Goal: Information Seeking & Learning: Check status

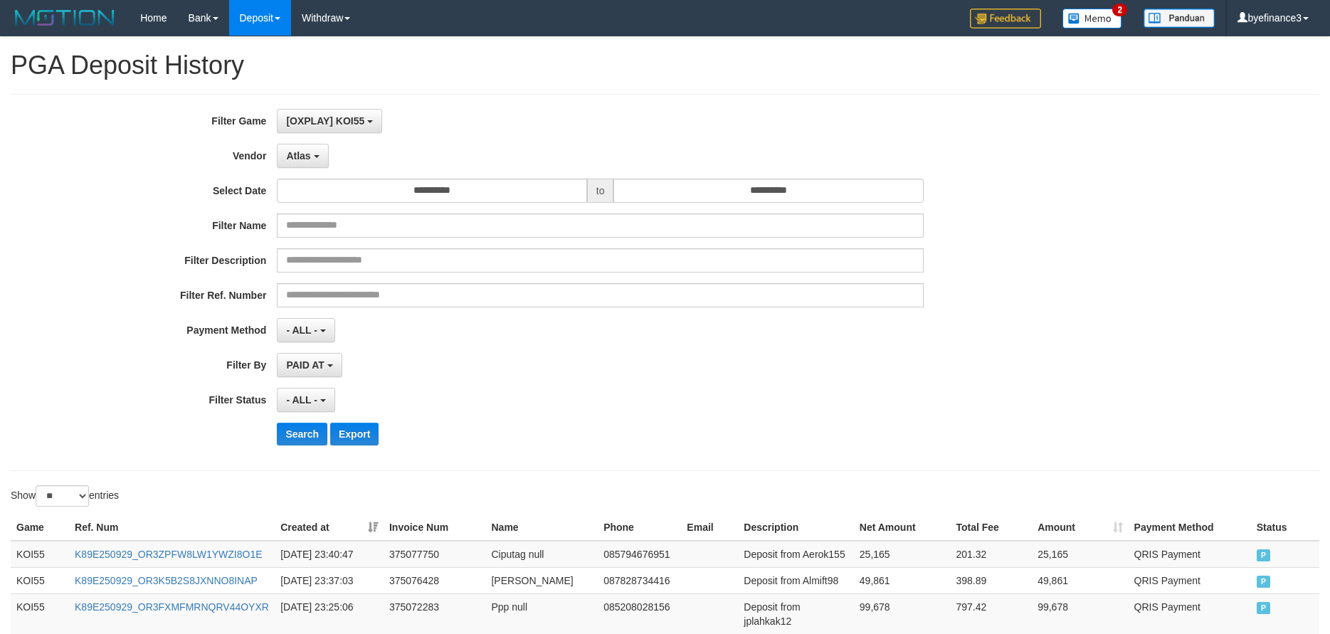
select select "**********"
select select "**"
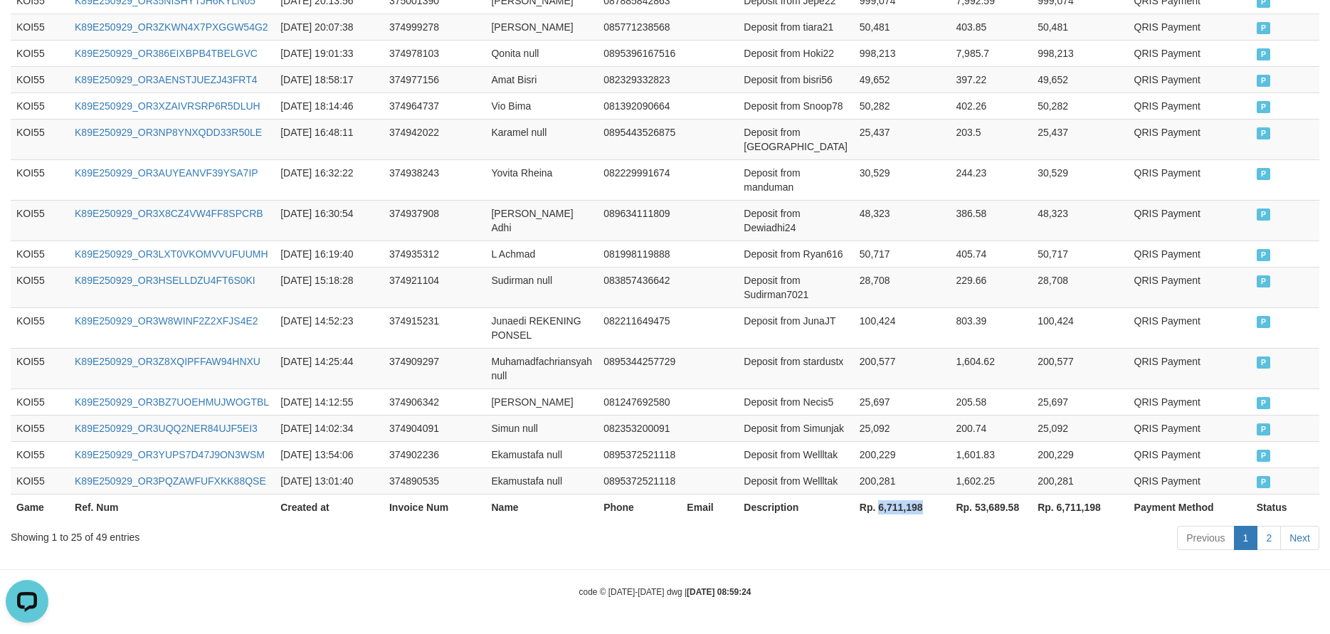
scroll to position [13, 0]
click at [727, 267] on td at bounding box center [709, 287] width 57 height 41
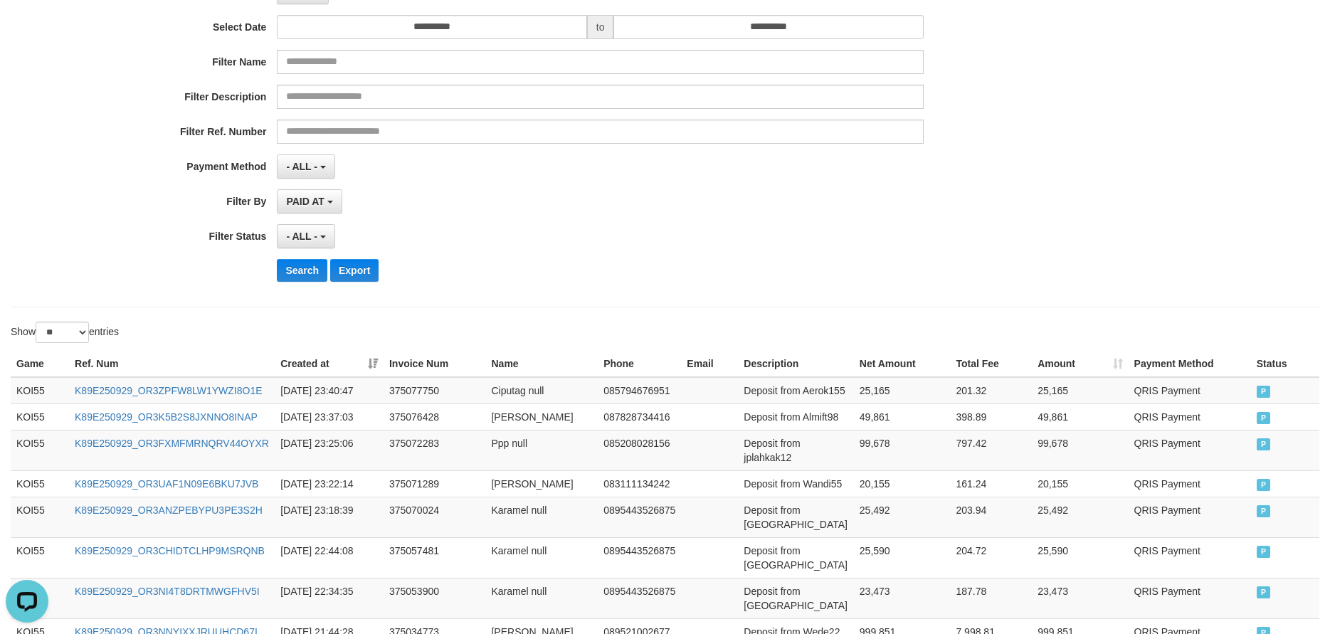
scroll to position [56, 0]
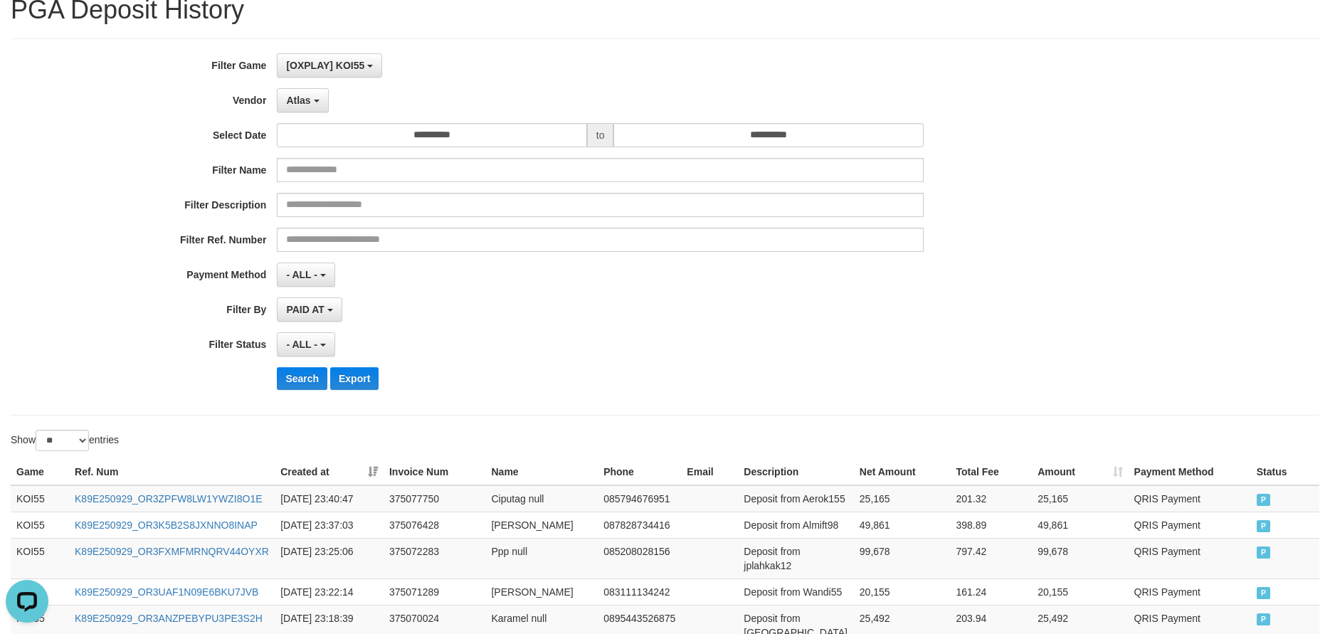
drag, startPoint x: 791, startPoint y: 377, endPoint x: 599, endPoint y: 303, distance: 205.6
click at [788, 377] on div "Search Export" at bounding box center [692, 378] width 831 height 23
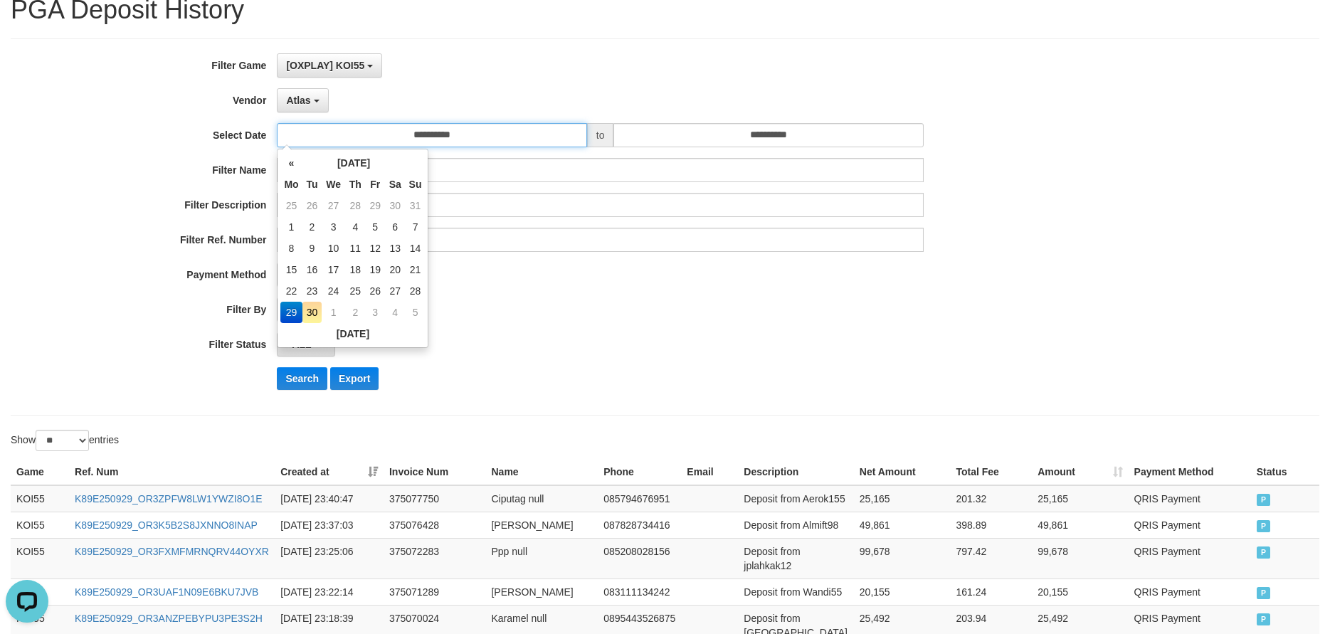
click at [436, 139] on input "**********" at bounding box center [432, 135] width 310 height 24
click at [293, 293] on td "22" at bounding box center [290, 290] width 21 height 21
type input "**********"
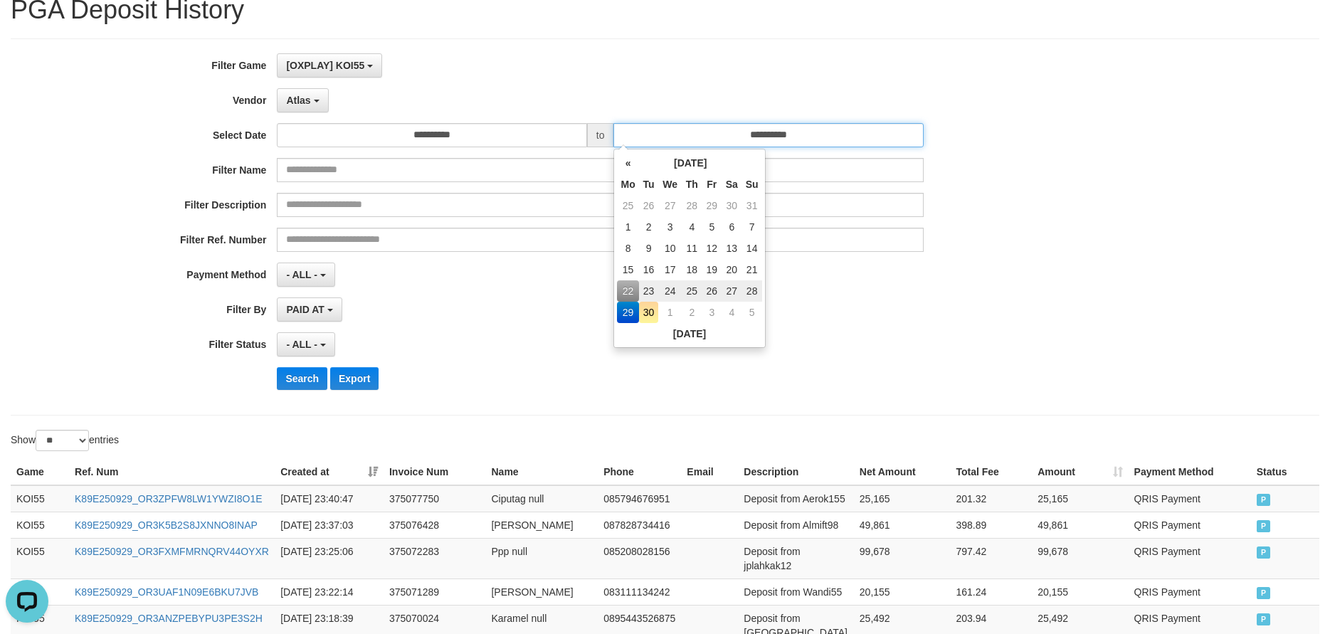
click at [690, 137] on input "**********" at bounding box center [769, 135] width 310 height 24
click at [754, 290] on td "28" at bounding box center [752, 290] width 20 height 21
type input "**********"
click at [293, 375] on button "Search" at bounding box center [302, 378] width 51 height 23
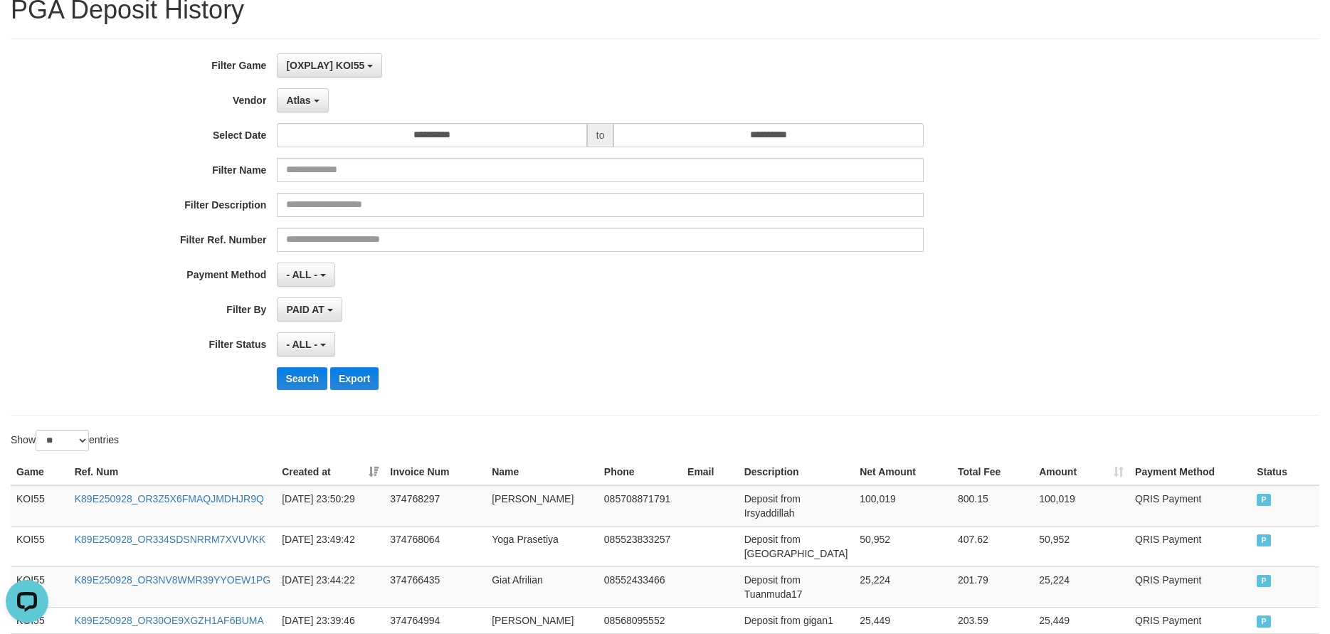
click at [764, 332] on div "- ALL - SELECT ALL - ALL - SELECT STATUS PENDING/UNPAID PAID CANCELED EXPIRED" at bounding box center [600, 344] width 647 height 24
click at [312, 109] on button "Atlas" at bounding box center [302, 100] width 51 height 24
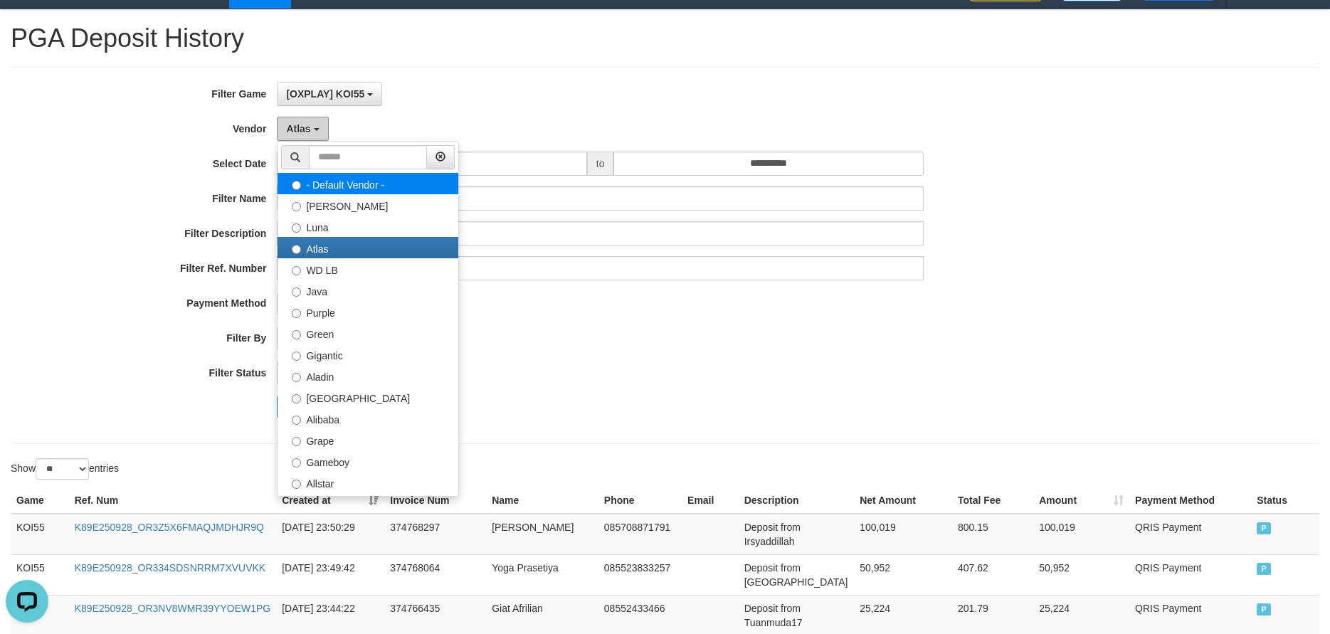
scroll to position [0, 0]
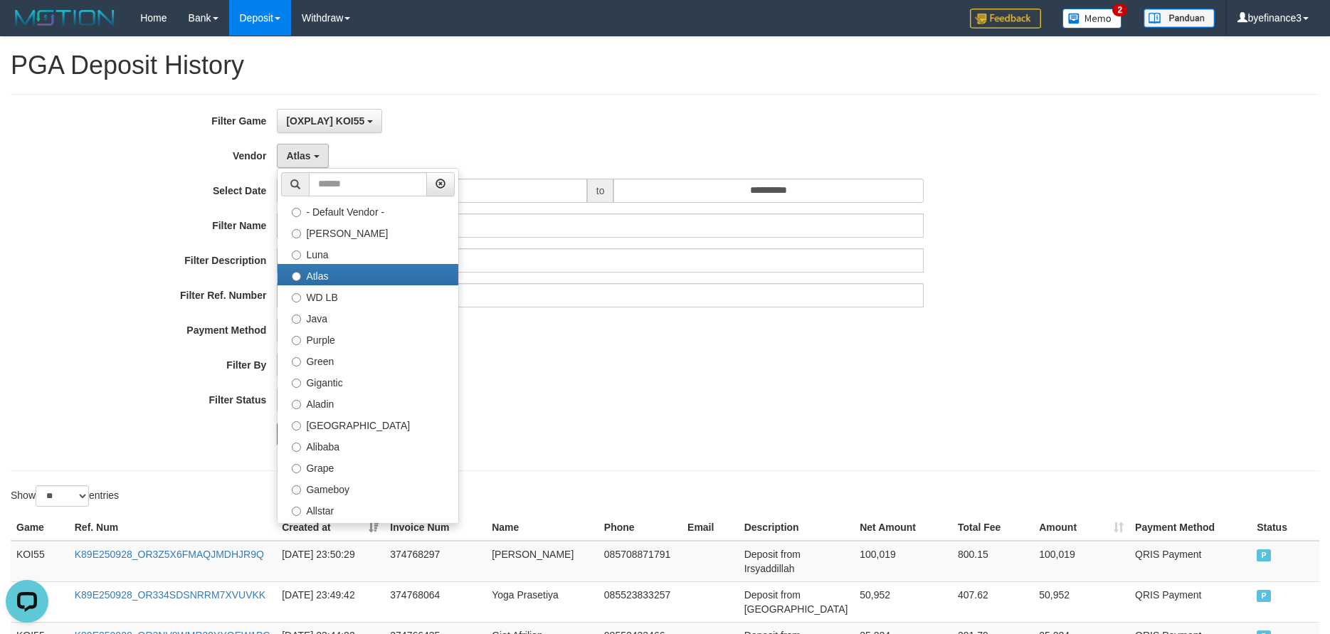
click at [764, 384] on div "**********" at bounding box center [554, 282] width 1109 height 347
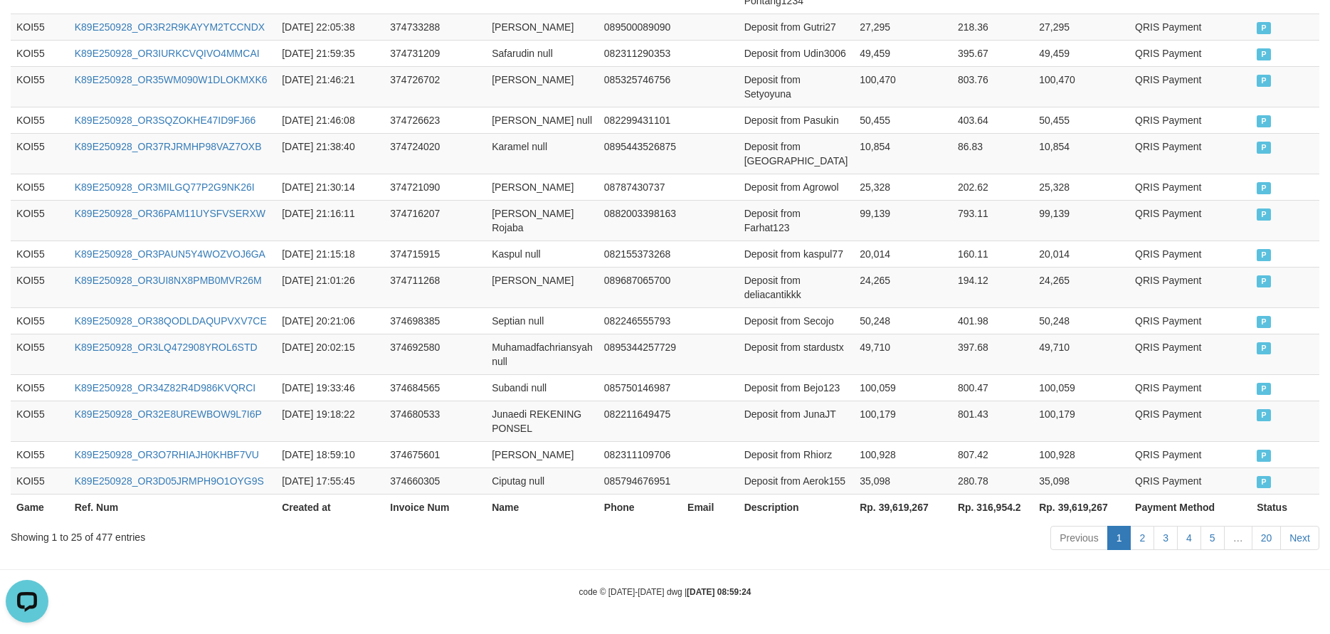
scroll to position [990, 0]
click at [889, 510] on th "Rp. 39,619,267" at bounding box center [903, 507] width 98 height 26
copy th "39,619,267"
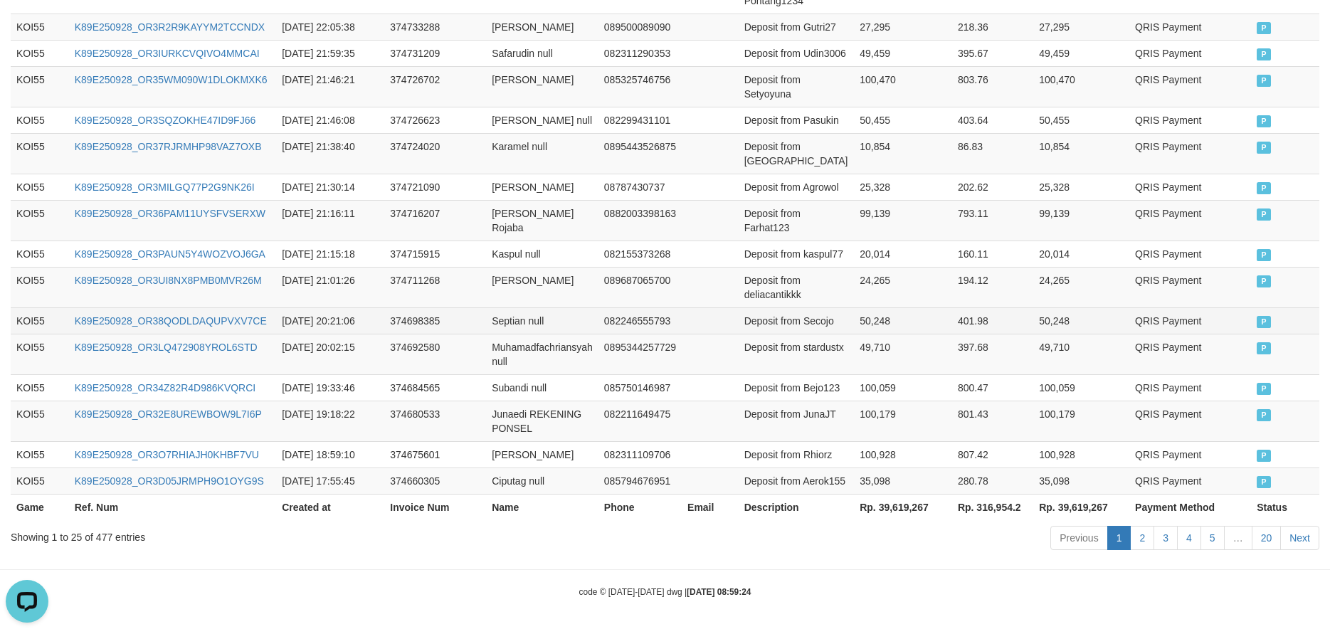
click at [662, 308] on td "082246555793" at bounding box center [640, 321] width 83 height 26
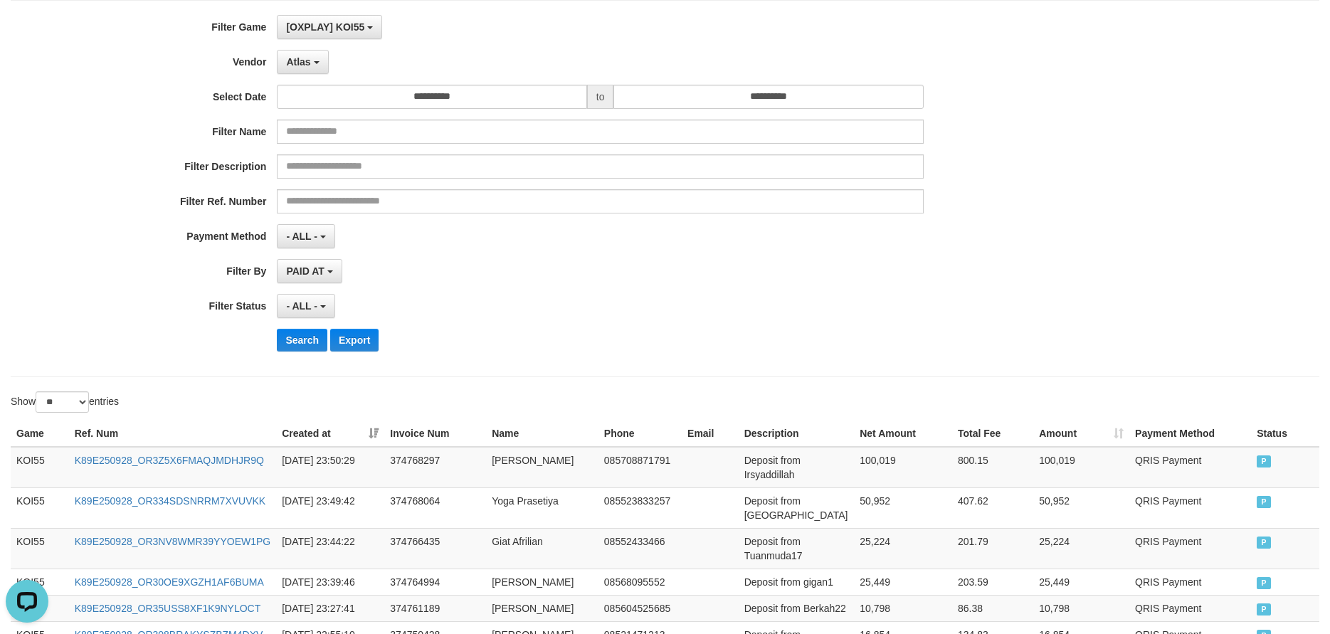
scroll to position [0, 0]
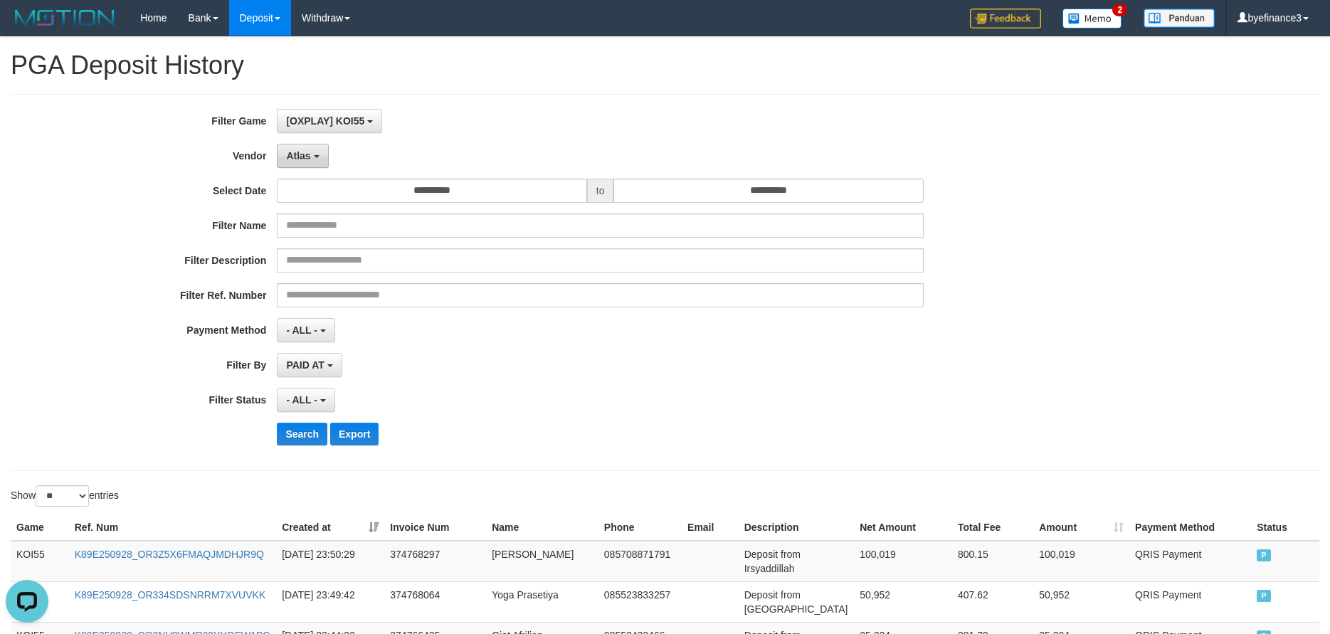
click at [297, 157] on span "Atlas" at bounding box center [298, 155] width 24 height 11
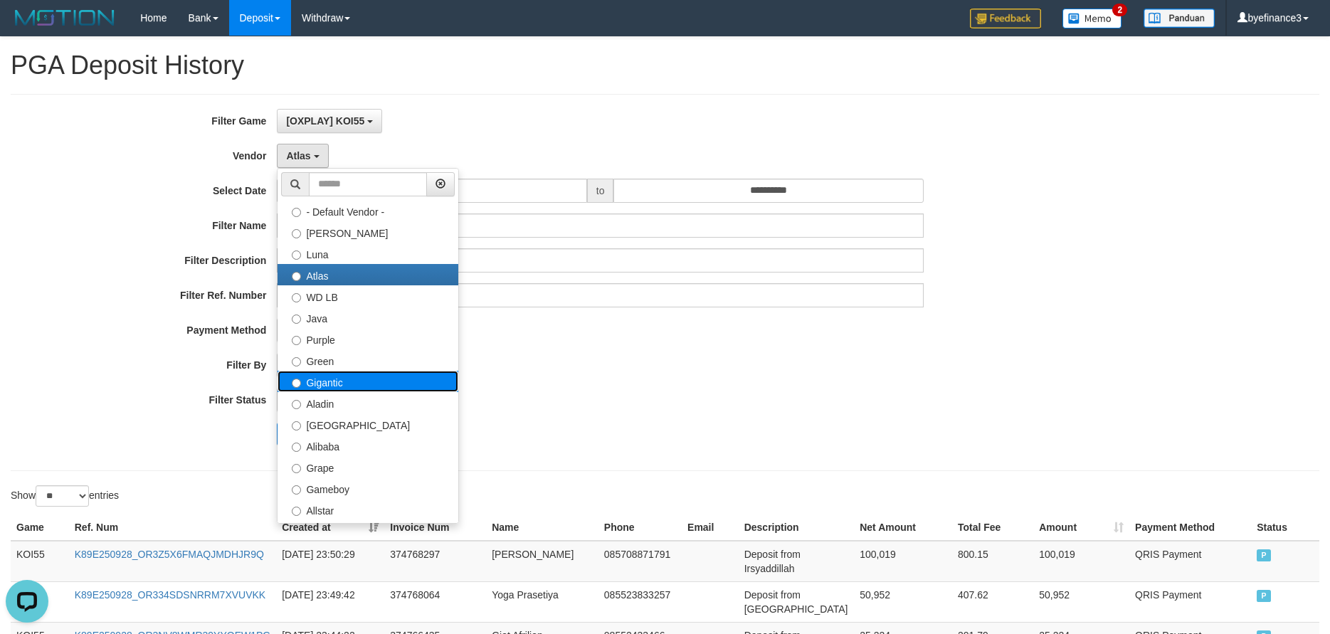
click at [319, 374] on label "Gigantic" at bounding box center [368, 381] width 181 height 21
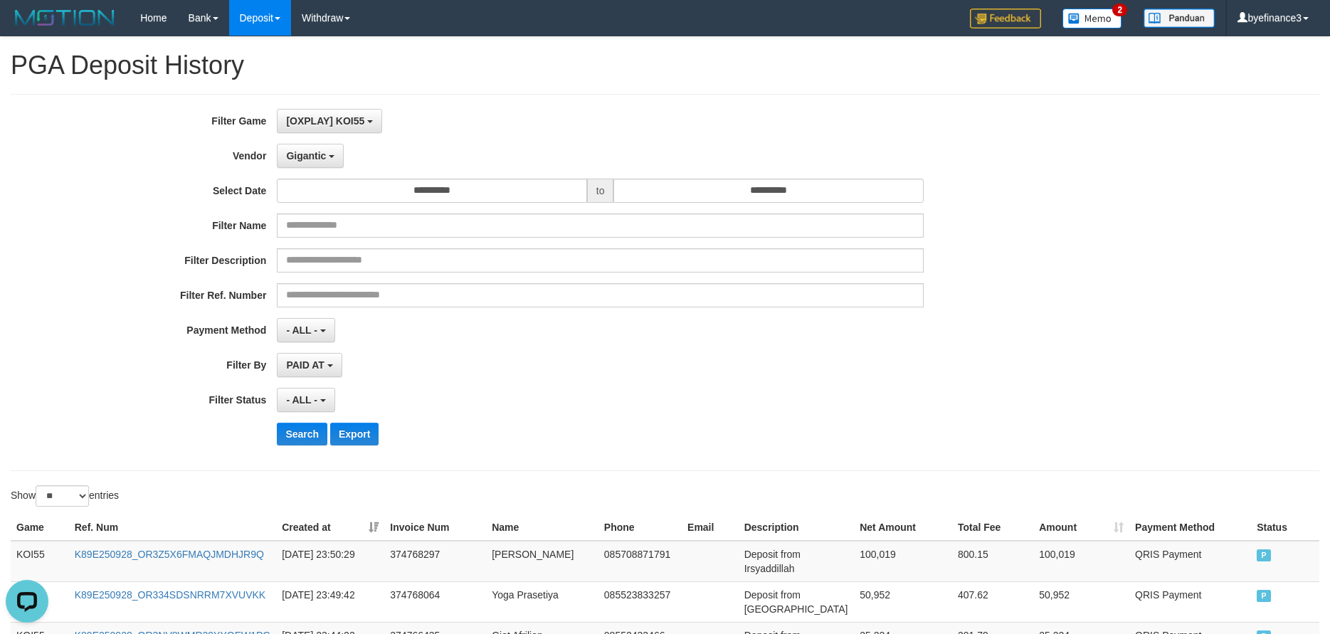
click at [298, 448] on div "**********" at bounding box center [554, 282] width 1109 height 347
click at [300, 432] on button "Search" at bounding box center [302, 434] width 51 height 23
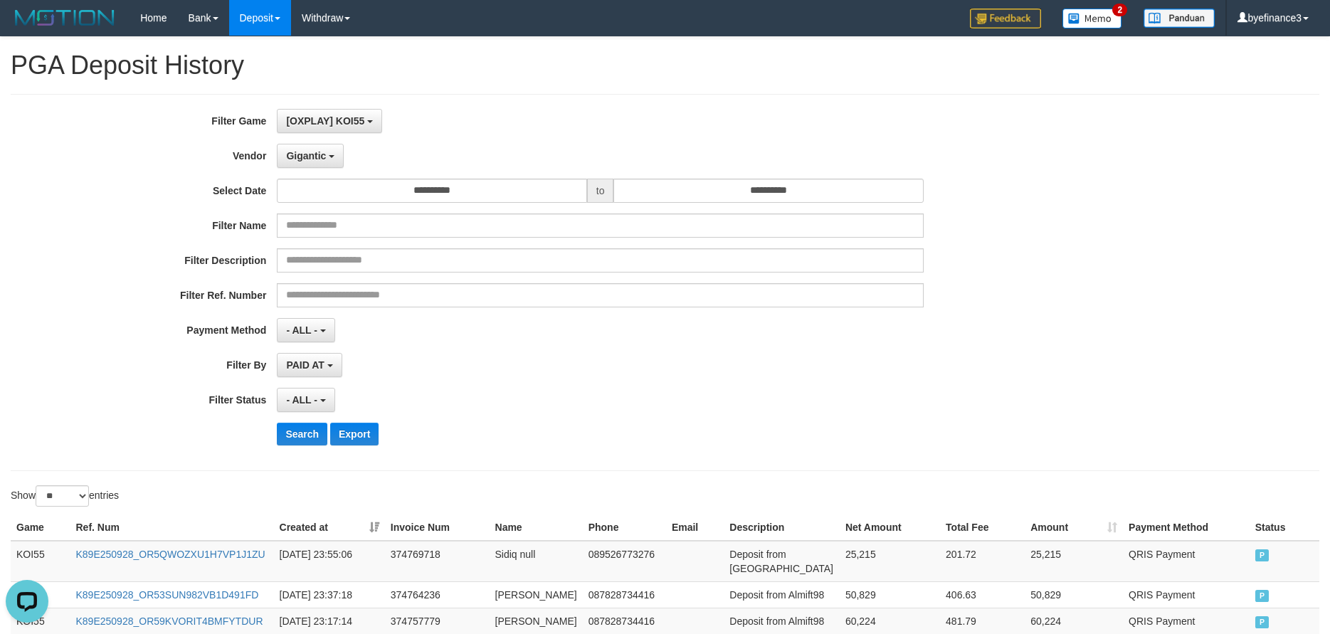
click at [681, 411] on div "- ALL - SELECT ALL - ALL - SELECT STATUS PENDING/UNPAID PAID CANCELED EXPIRED" at bounding box center [600, 400] width 647 height 24
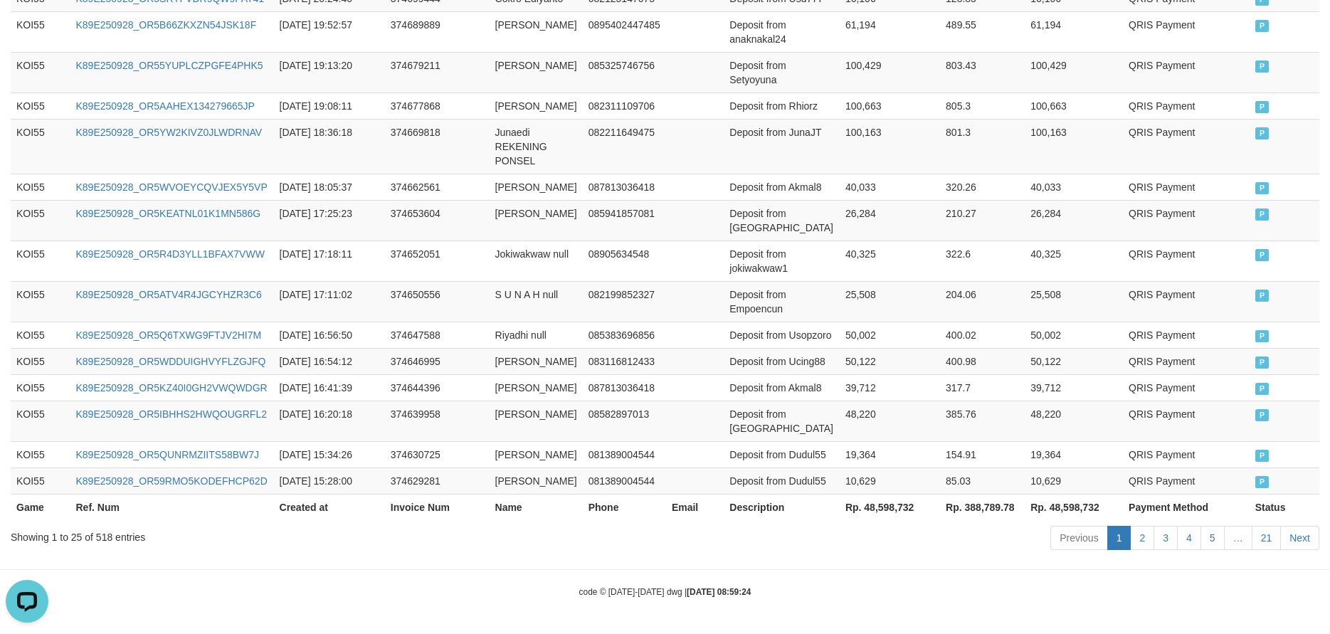
click at [857, 518] on th "Rp. 48,598,732" at bounding box center [890, 507] width 100 height 26
copy th "48,598,732"
click at [290, 406] on td "[DATE] 16:20:18" at bounding box center [329, 421] width 111 height 41
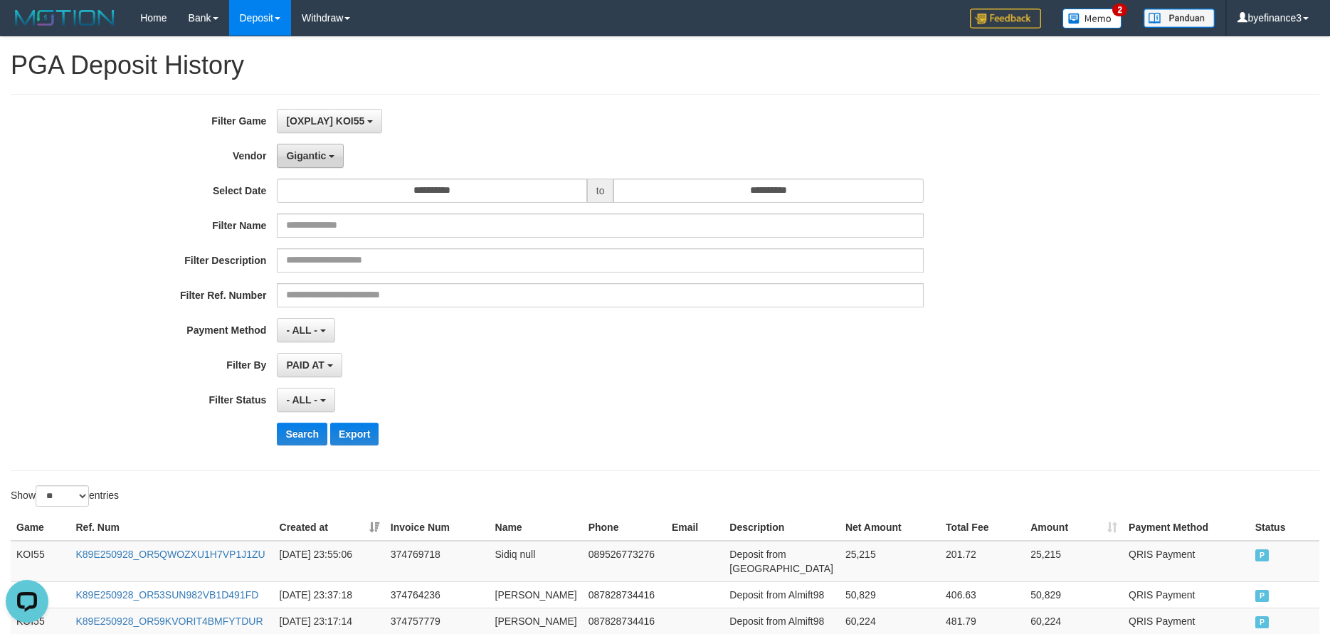
click at [305, 162] on button "Gigantic" at bounding box center [310, 156] width 67 height 24
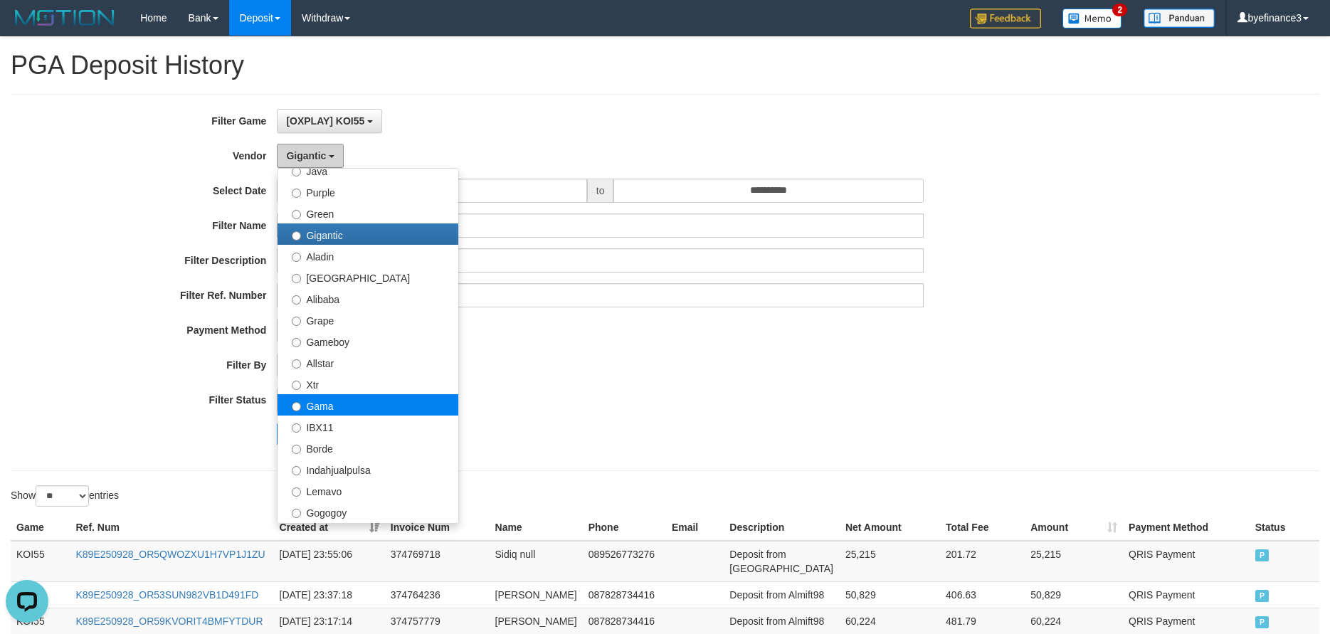
scroll to position [190, 0]
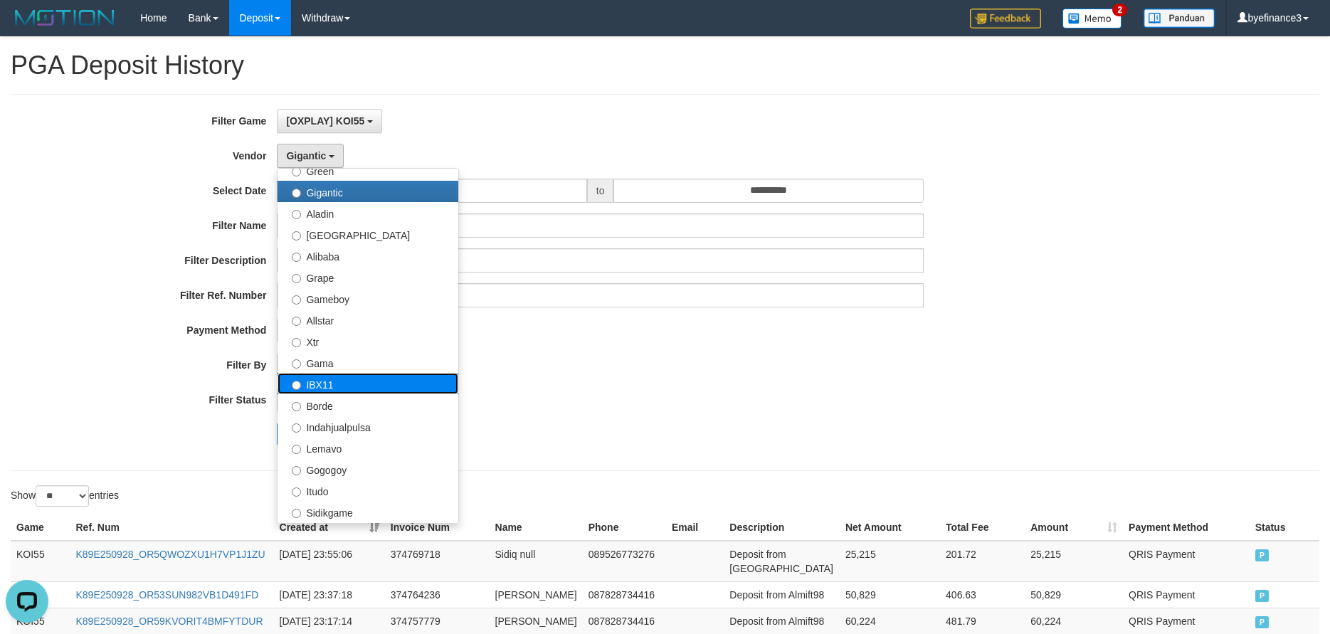
click at [347, 381] on label "IBX11" at bounding box center [368, 383] width 181 height 21
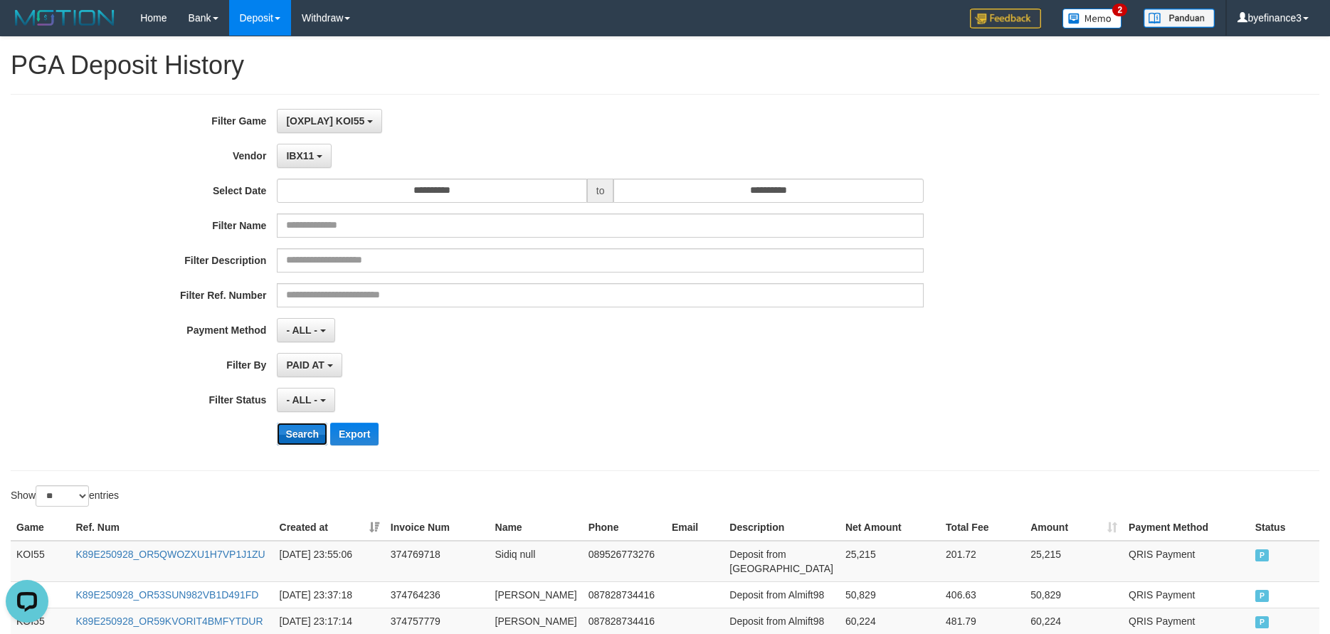
click at [306, 433] on button "Search" at bounding box center [302, 434] width 51 height 23
click at [672, 416] on div "**********" at bounding box center [554, 282] width 1109 height 347
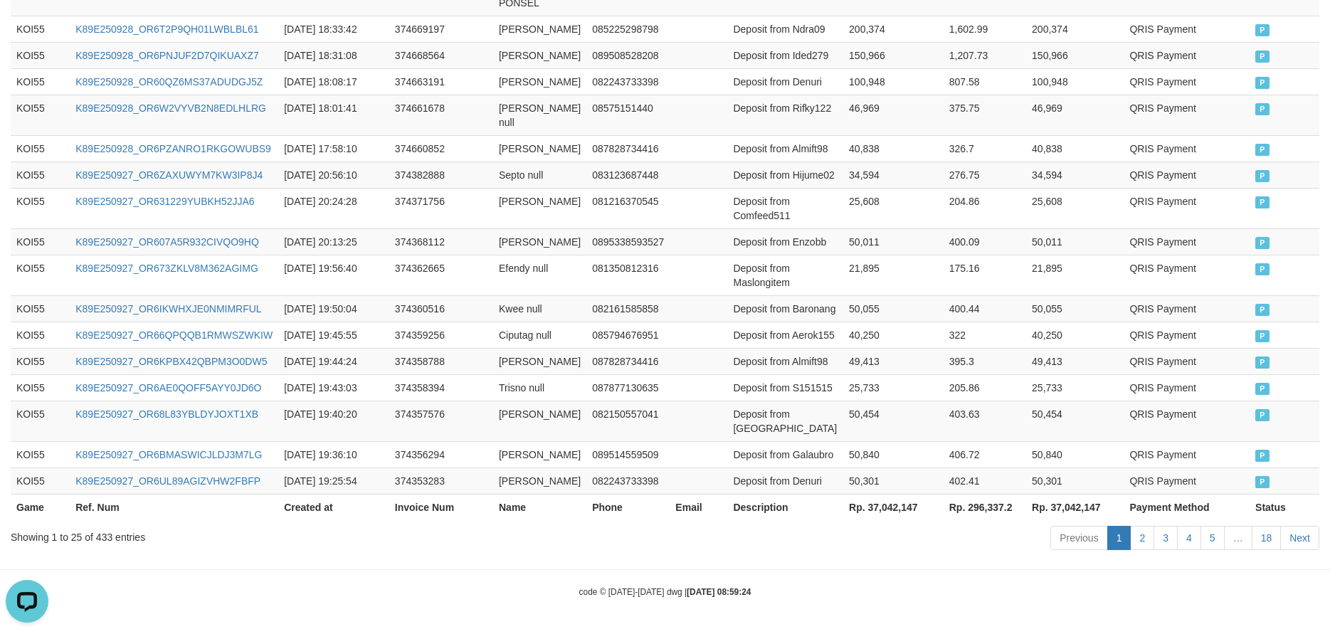
scroll to position [1033, 0]
click at [844, 506] on th "Rp. 37,042,147" at bounding box center [894, 507] width 100 height 26
click at [854, 506] on th "Rp. 37,042,147" at bounding box center [894, 507] width 100 height 26
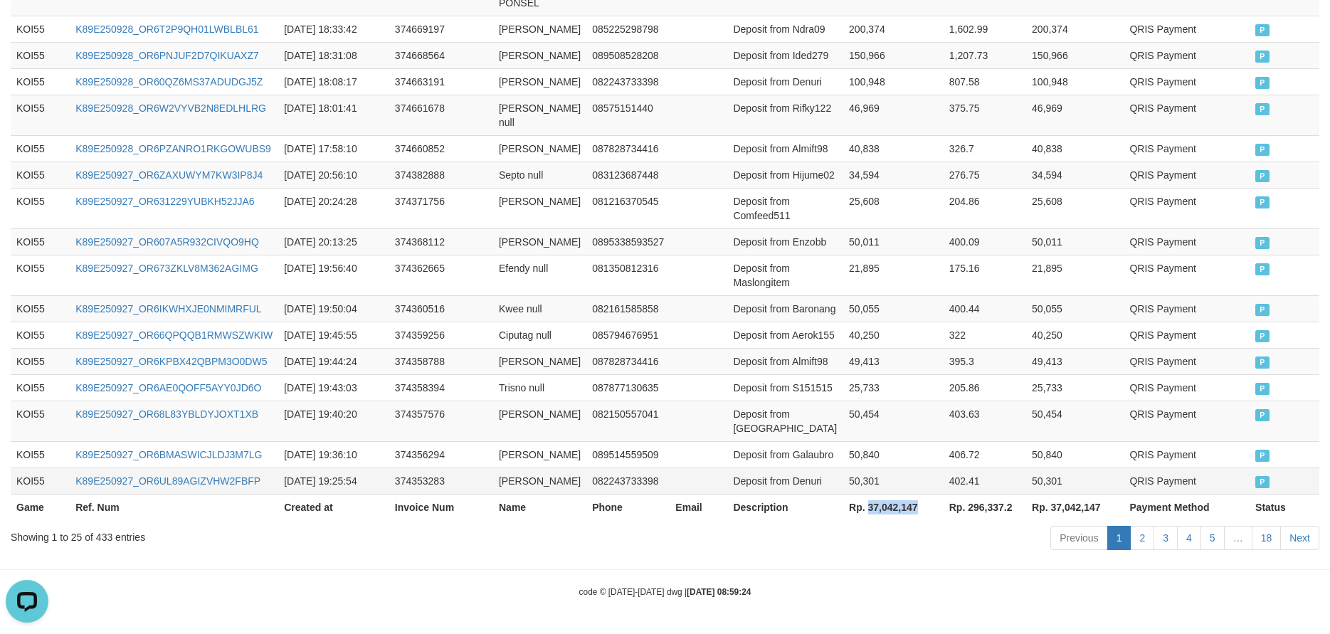
copy th "37,042,147"
click at [448, 441] on td "374356294" at bounding box center [441, 454] width 104 height 26
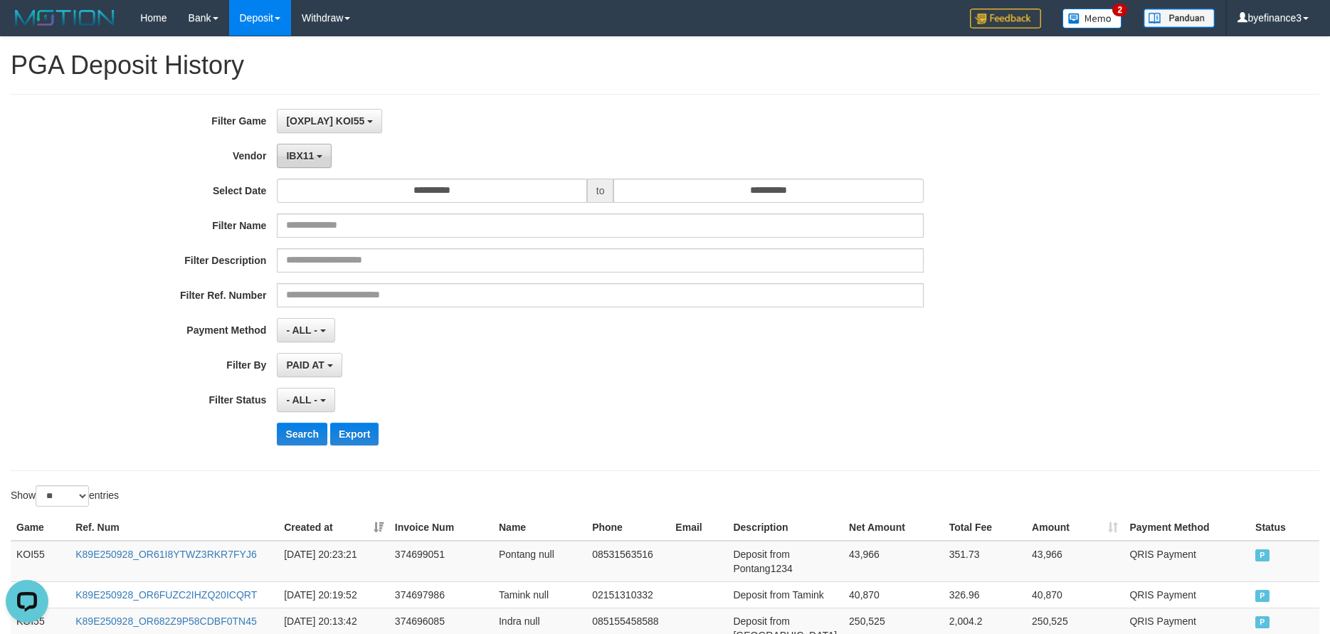
click at [295, 157] on span "IBX11" at bounding box center [300, 155] width 28 height 11
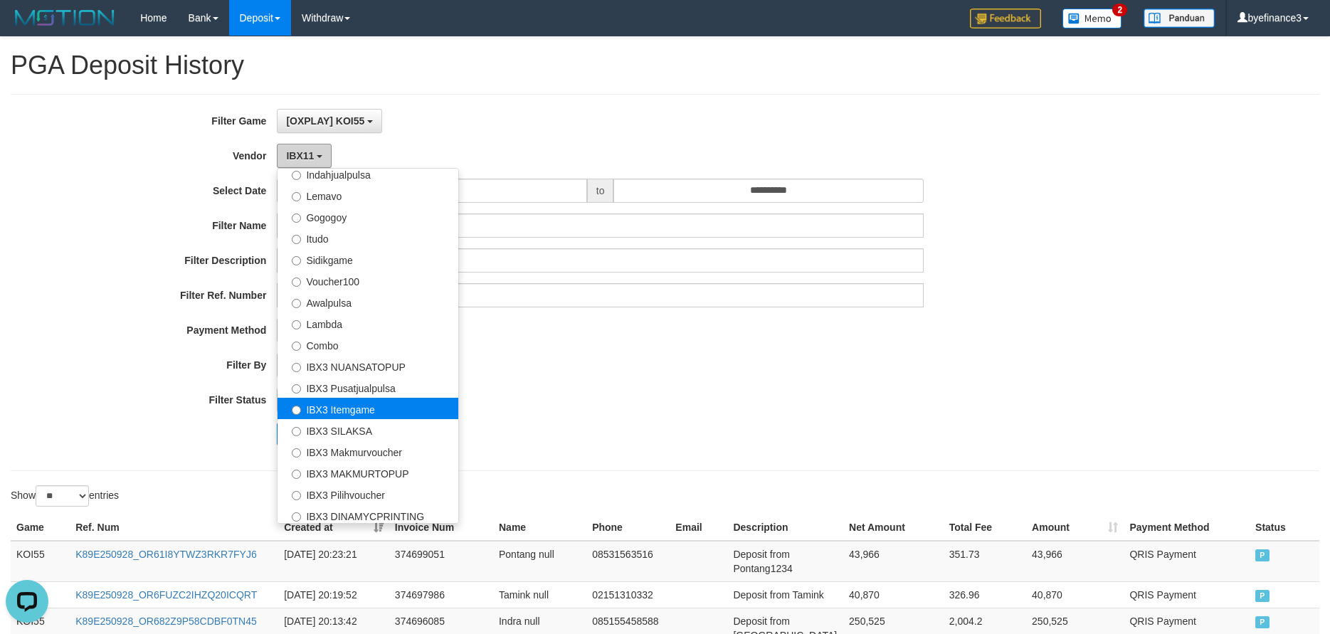
scroll to position [475, 0]
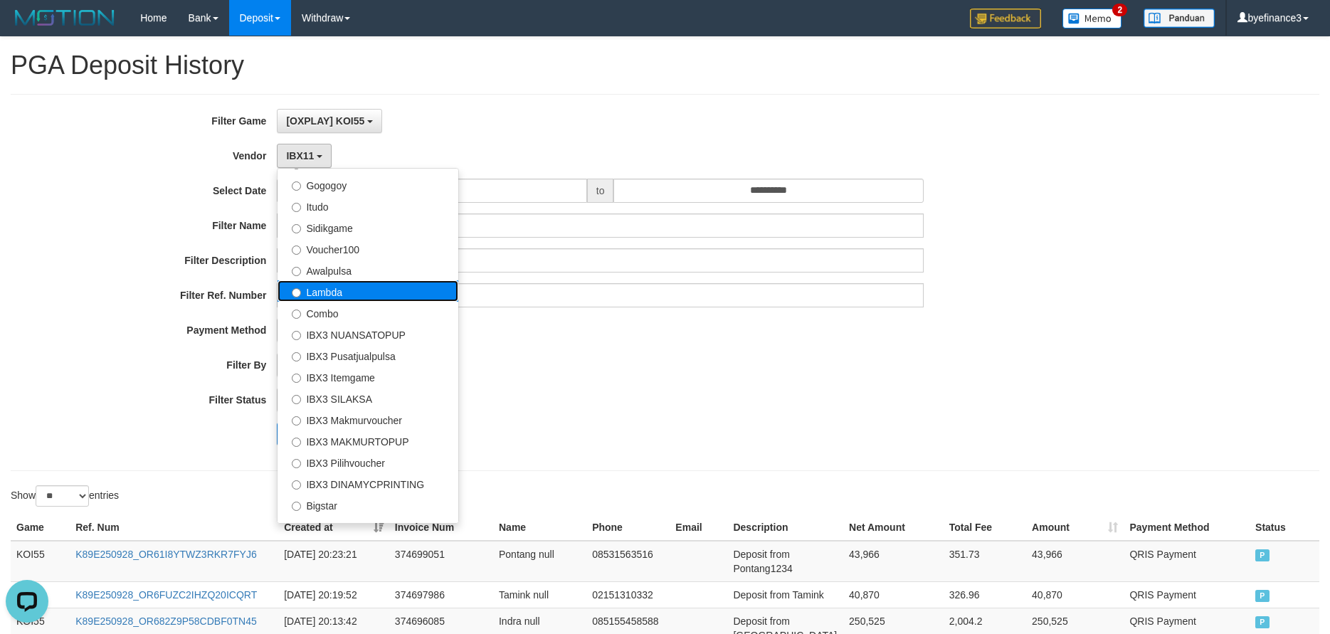
click at [357, 286] on label "Lambda" at bounding box center [368, 290] width 181 height 21
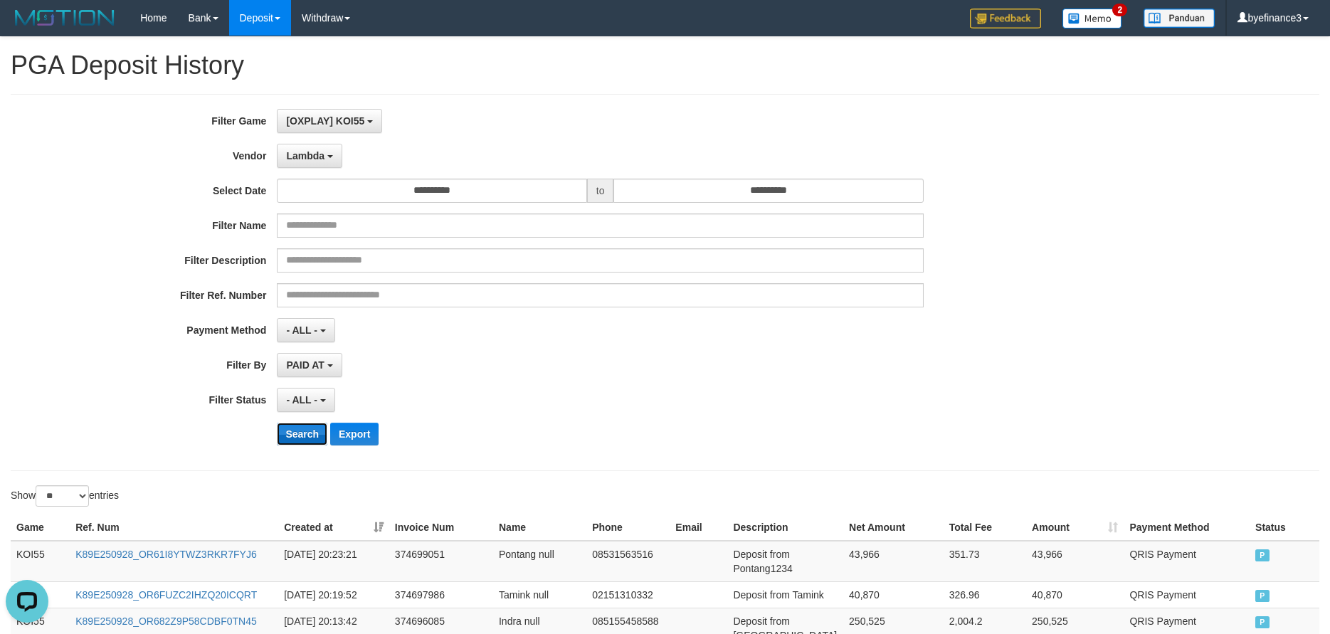
click at [315, 431] on button "Search" at bounding box center [302, 434] width 51 height 23
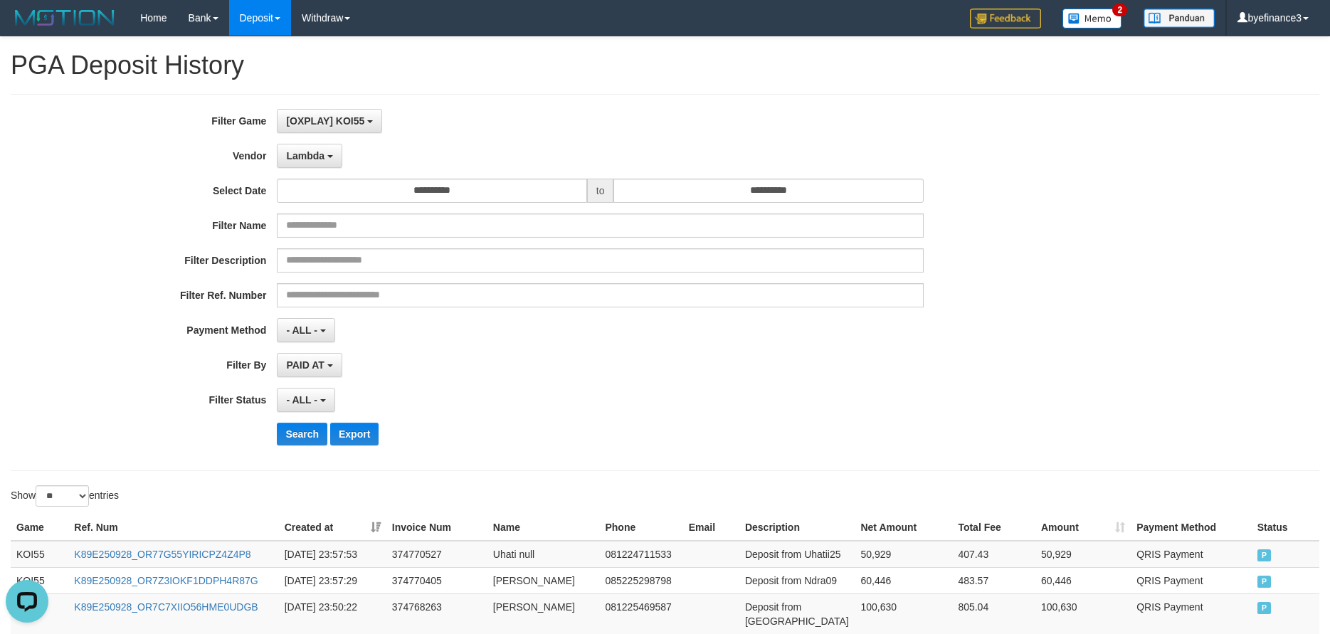
click at [730, 363] on div "PAID AT PAID AT CREATED AT" at bounding box center [600, 365] width 647 height 24
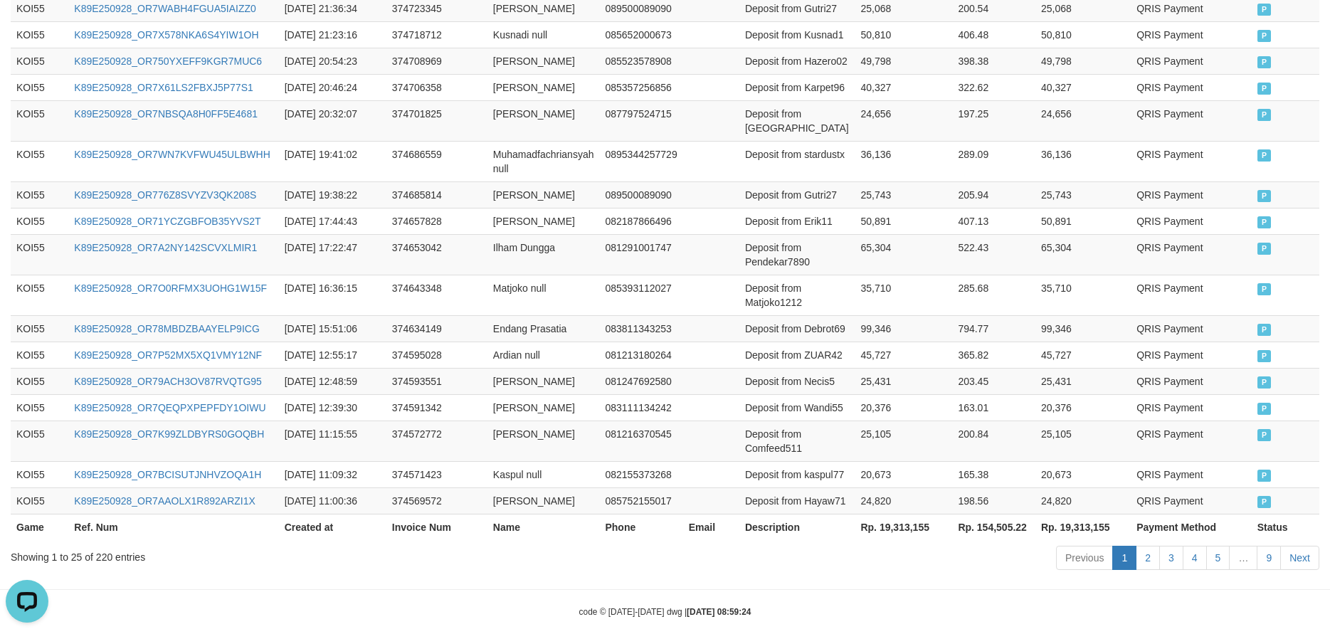
scroll to position [1033, 0]
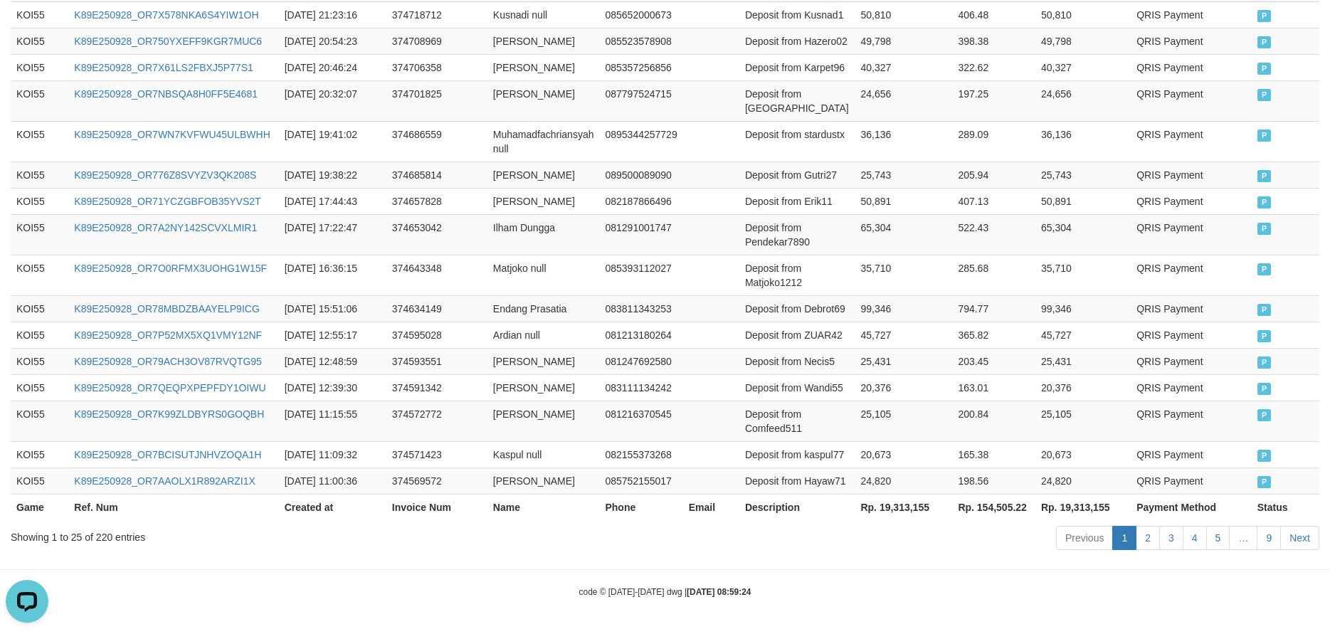
click at [888, 508] on th "Rp. 19,313,155" at bounding box center [904, 507] width 98 height 26
copy th "19,313,155"
click at [466, 441] on td "374571423" at bounding box center [437, 454] width 101 height 26
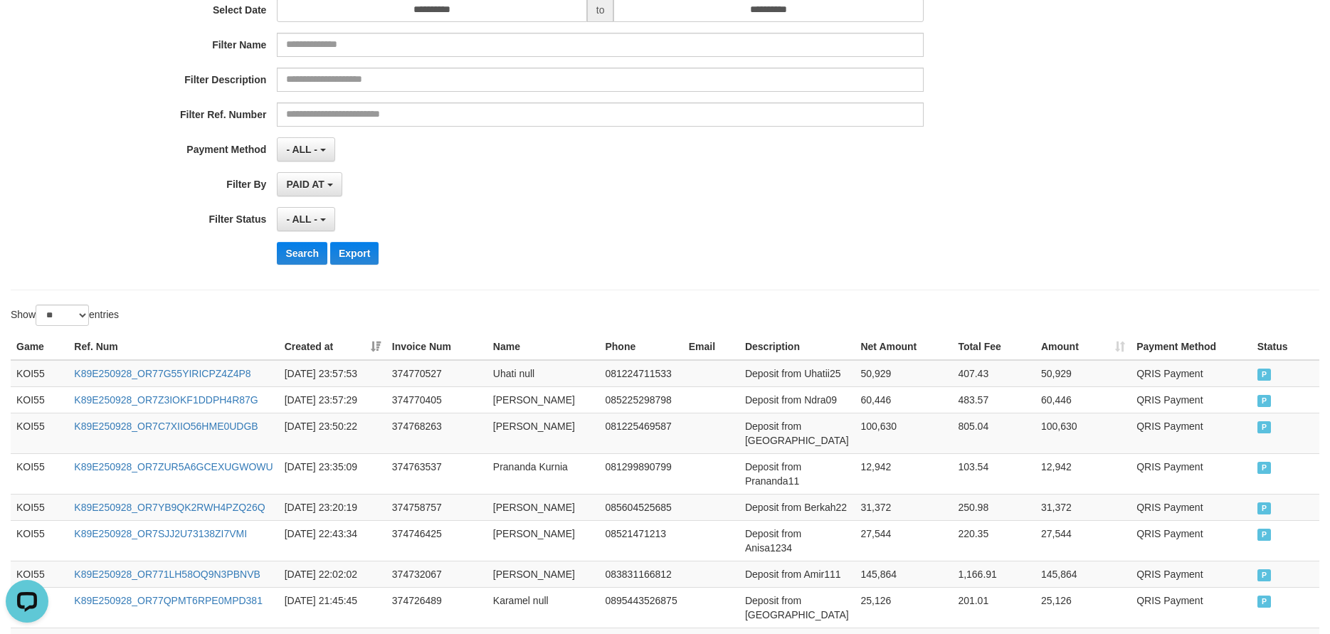
scroll to position [0, 0]
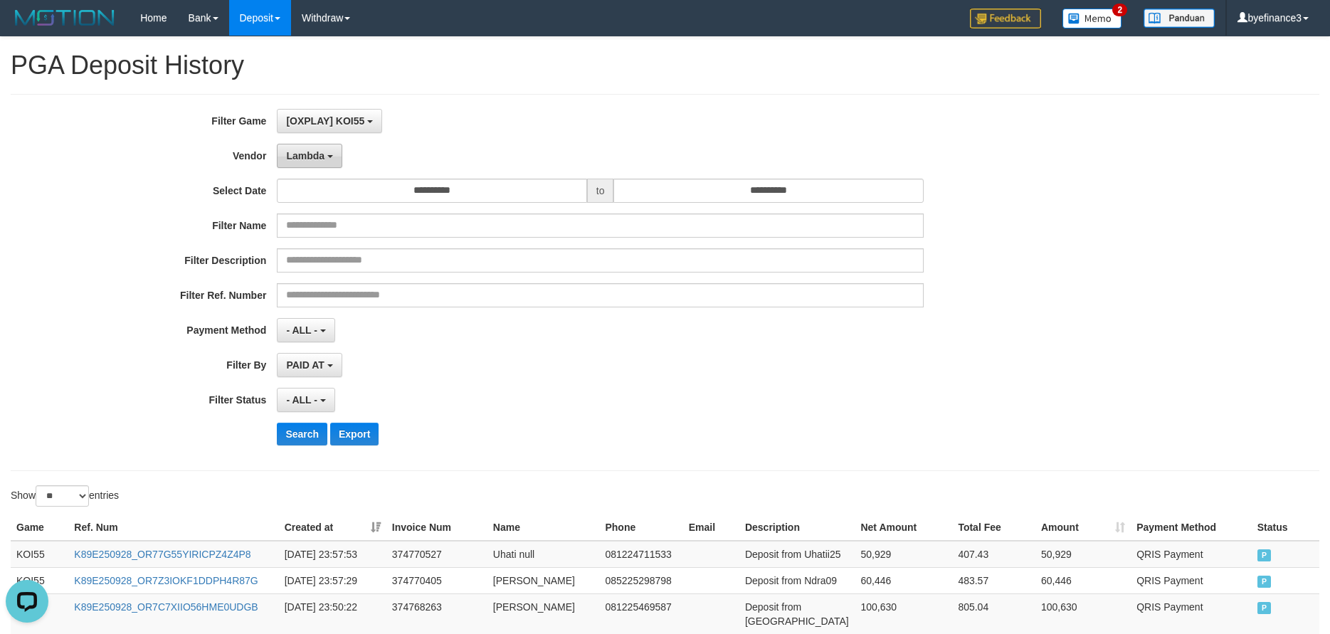
click at [328, 164] on button "Lambda" at bounding box center [309, 156] width 65 height 24
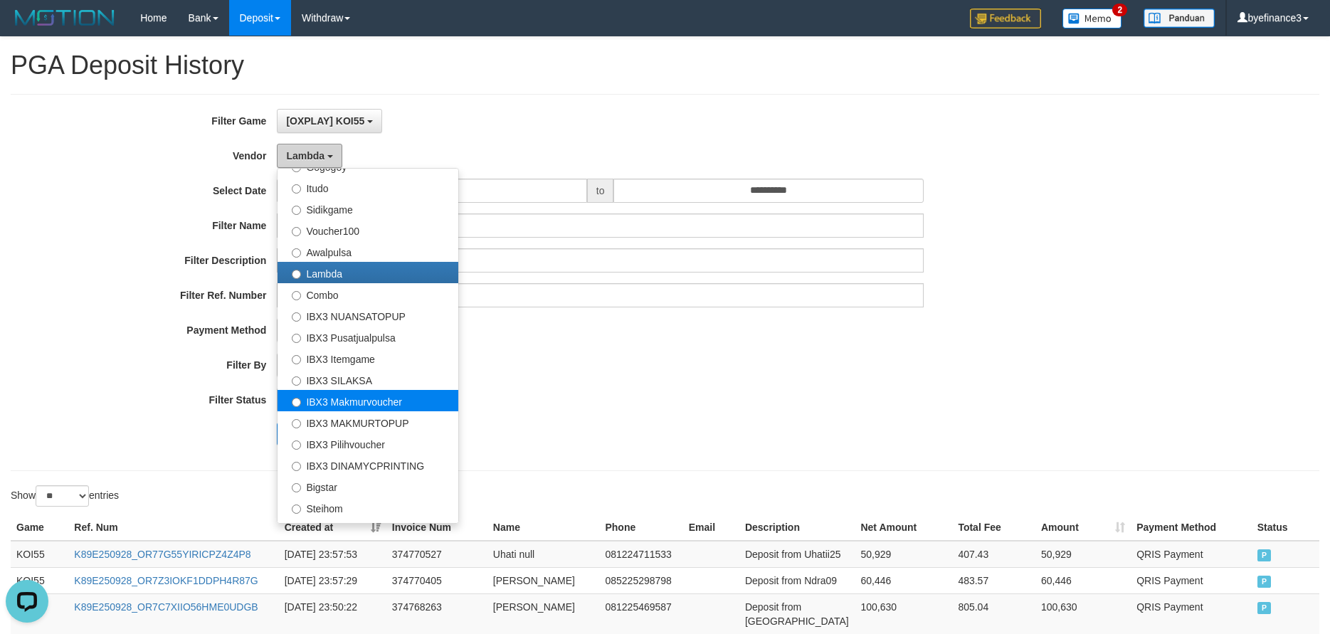
scroll to position [510, 0]
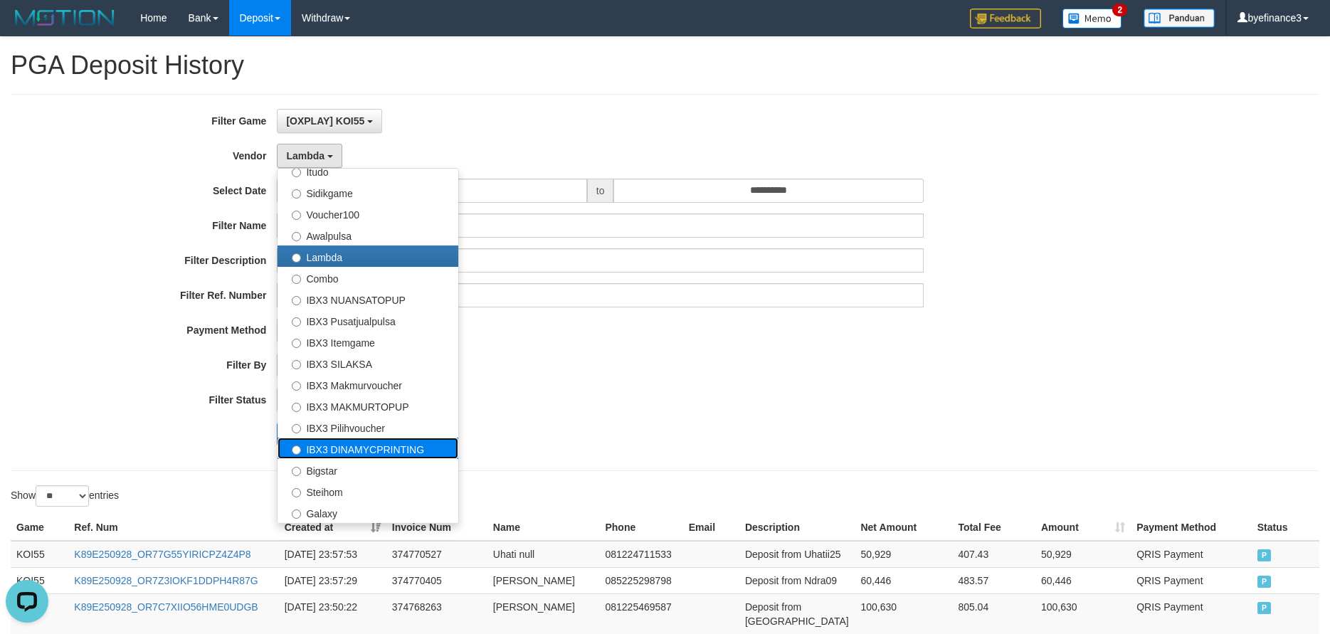
click at [364, 441] on label "IBX3 DINAMYCPRINTING" at bounding box center [368, 448] width 181 height 21
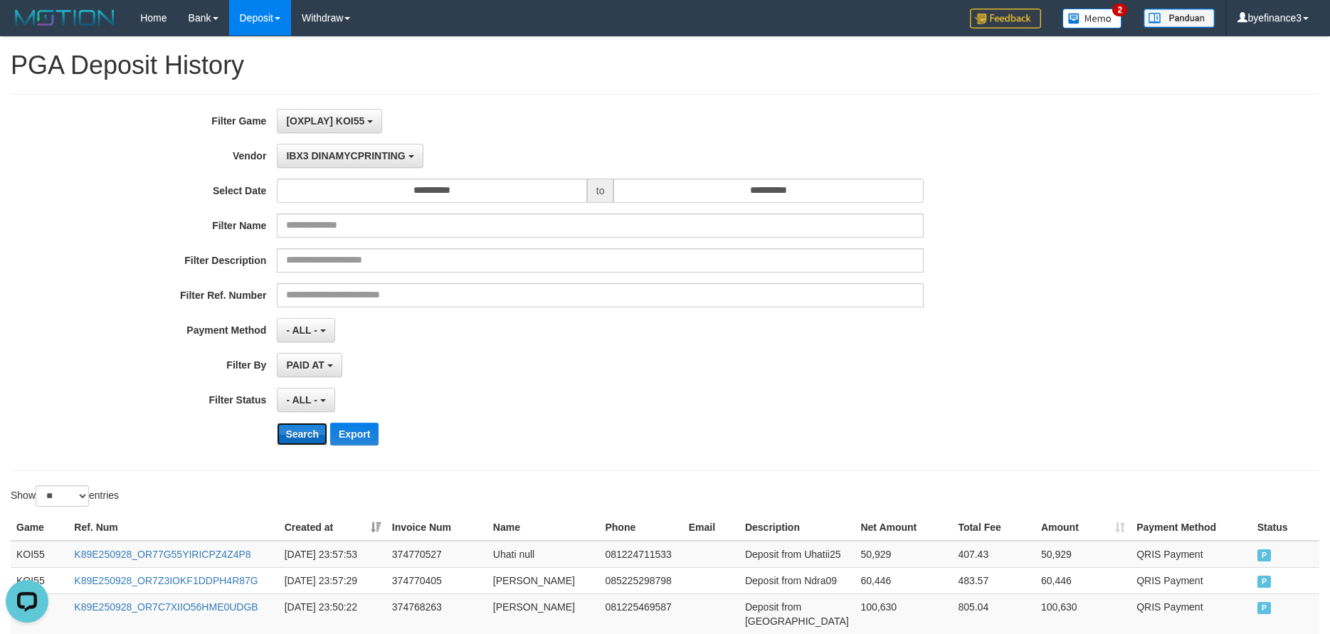
click at [298, 434] on button "Search" at bounding box center [302, 434] width 51 height 23
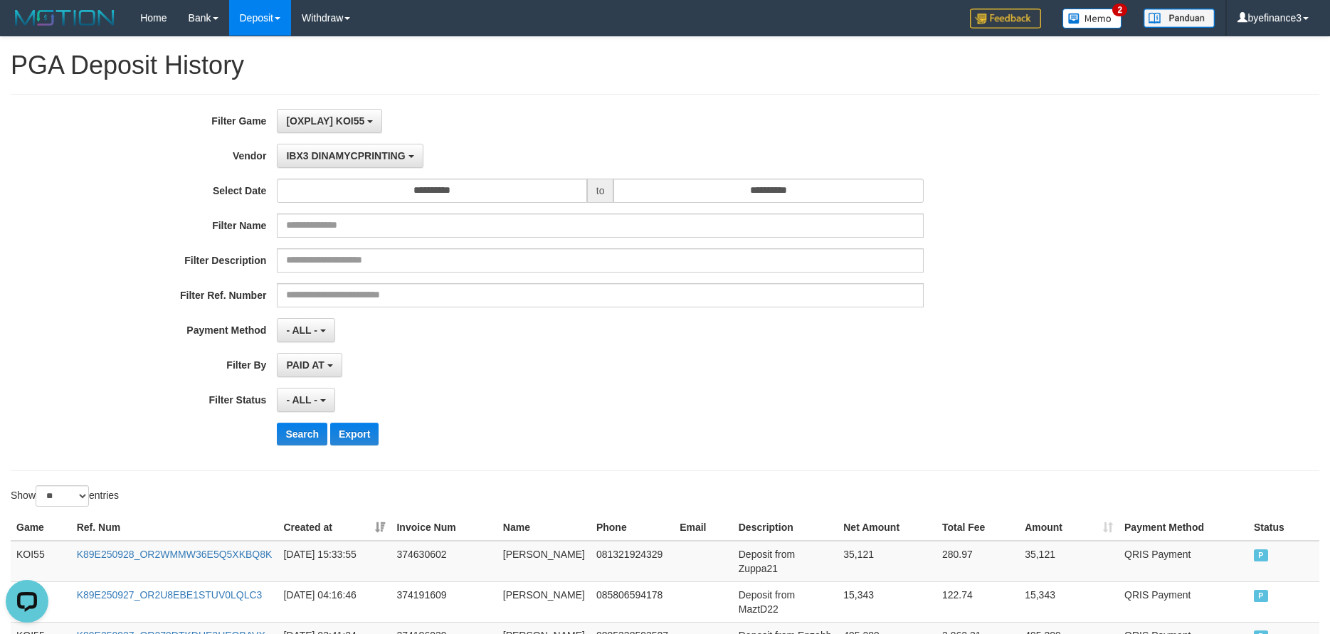
click at [811, 407] on div "- ALL - SELECT ALL - ALL - SELECT STATUS PENDING/UNPAID PAID CANCELED EXPIRED" at bounding box center [600, 400] width 647 height 24
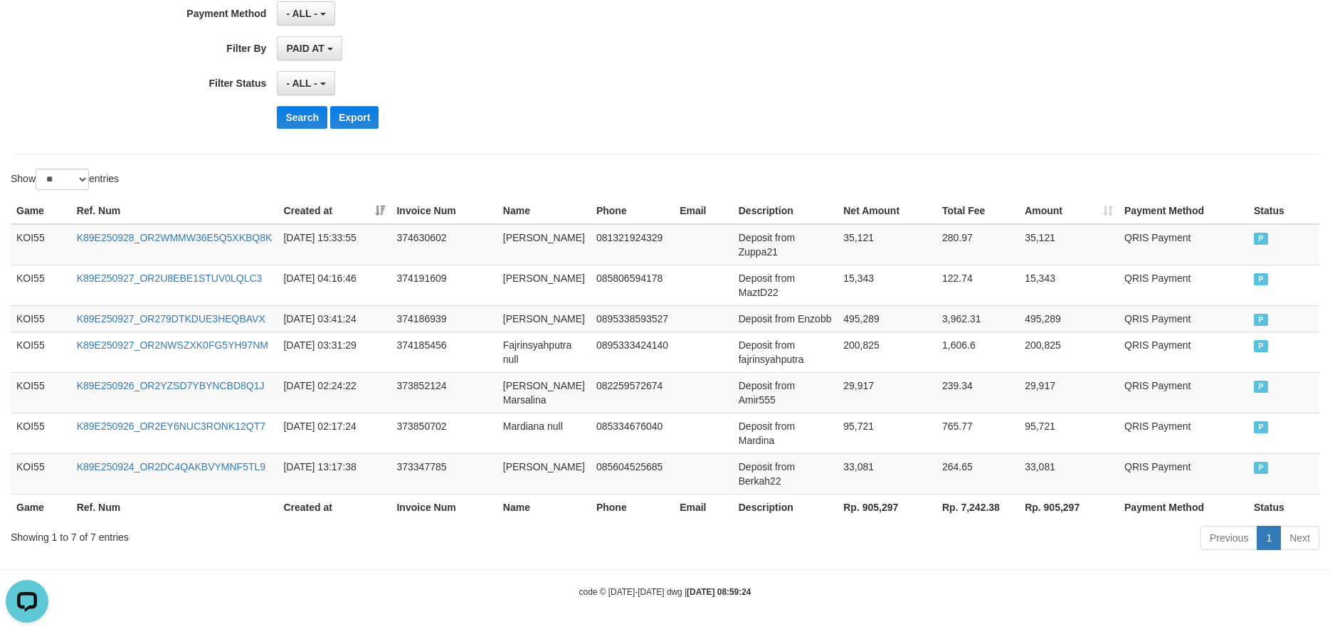
click at [856, 508] on th "Rp. 905,297" at bounding box center [887, 507] width 99 height 26
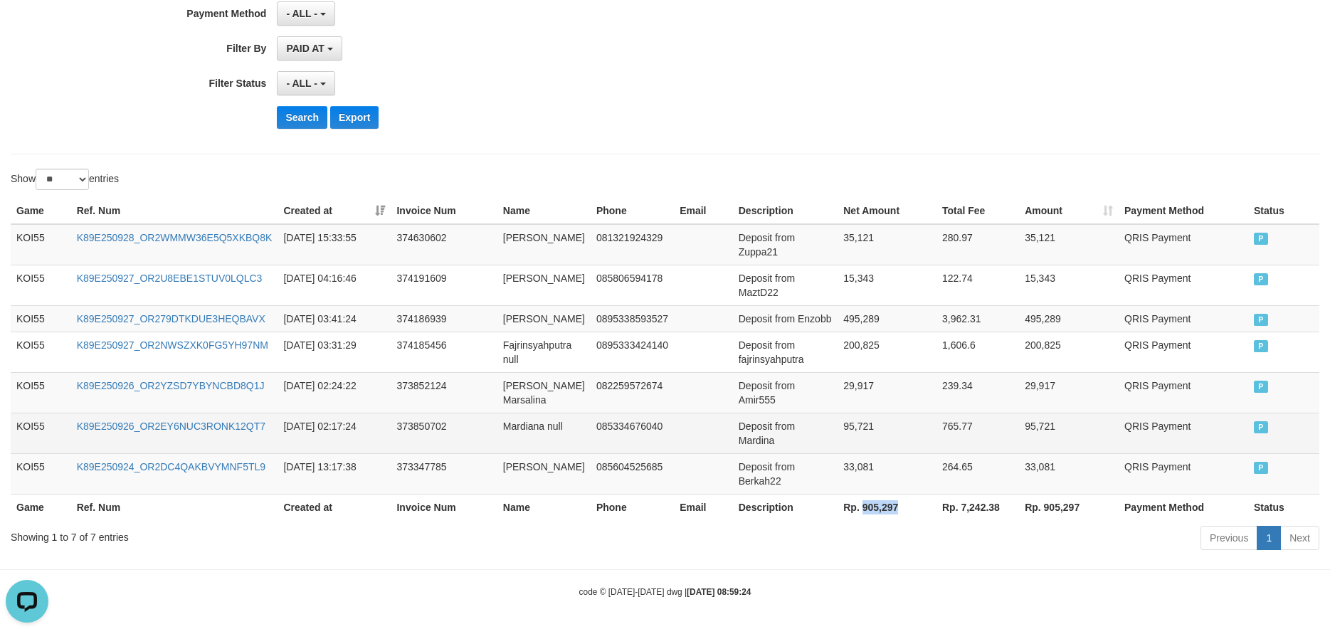
copy th "905,297"
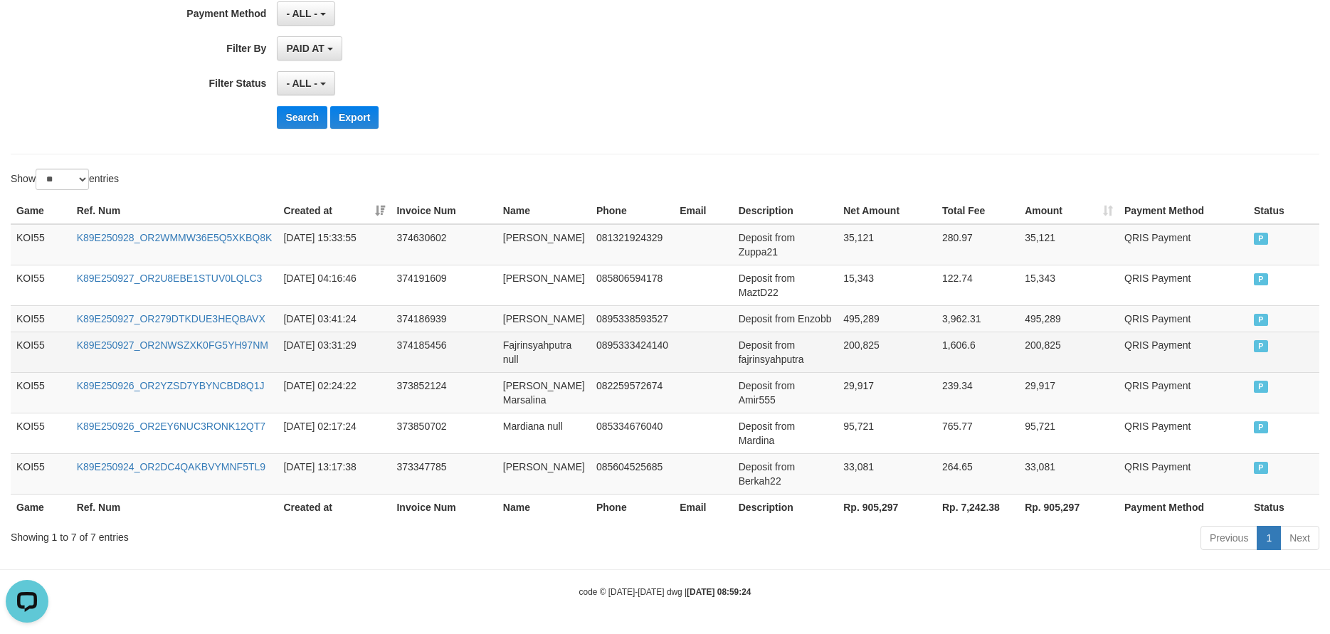
click at [659, 350] on td "0895333424140" at bounding box center [632, 352] width 83 height 41
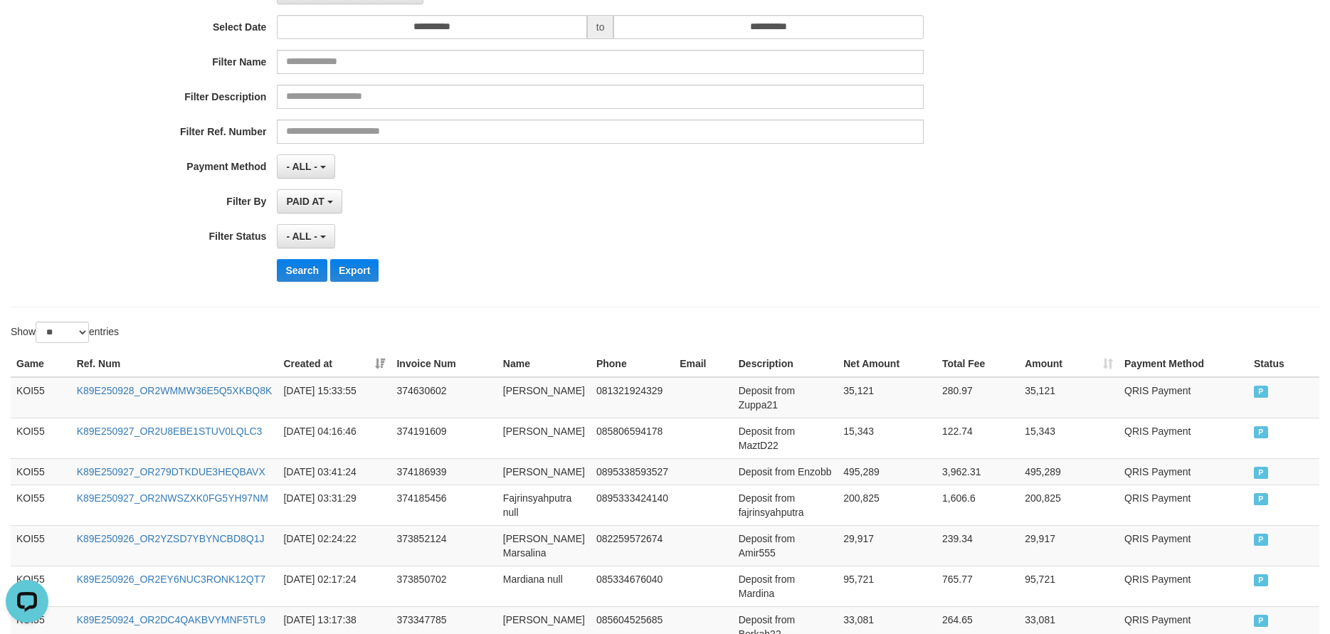
scroll to position [0, 0]
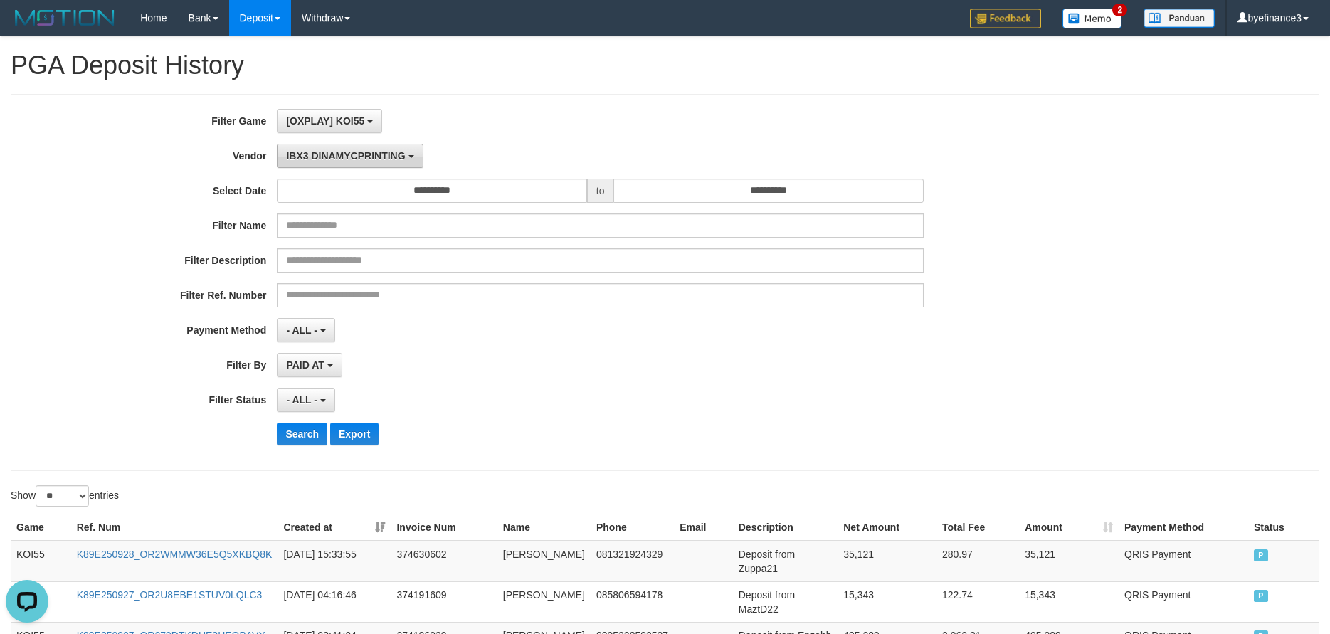
click at [367, 158] on span "IBX3 DINAMYCPRINTING" at bounding box center [345, 155] width 119 height 11
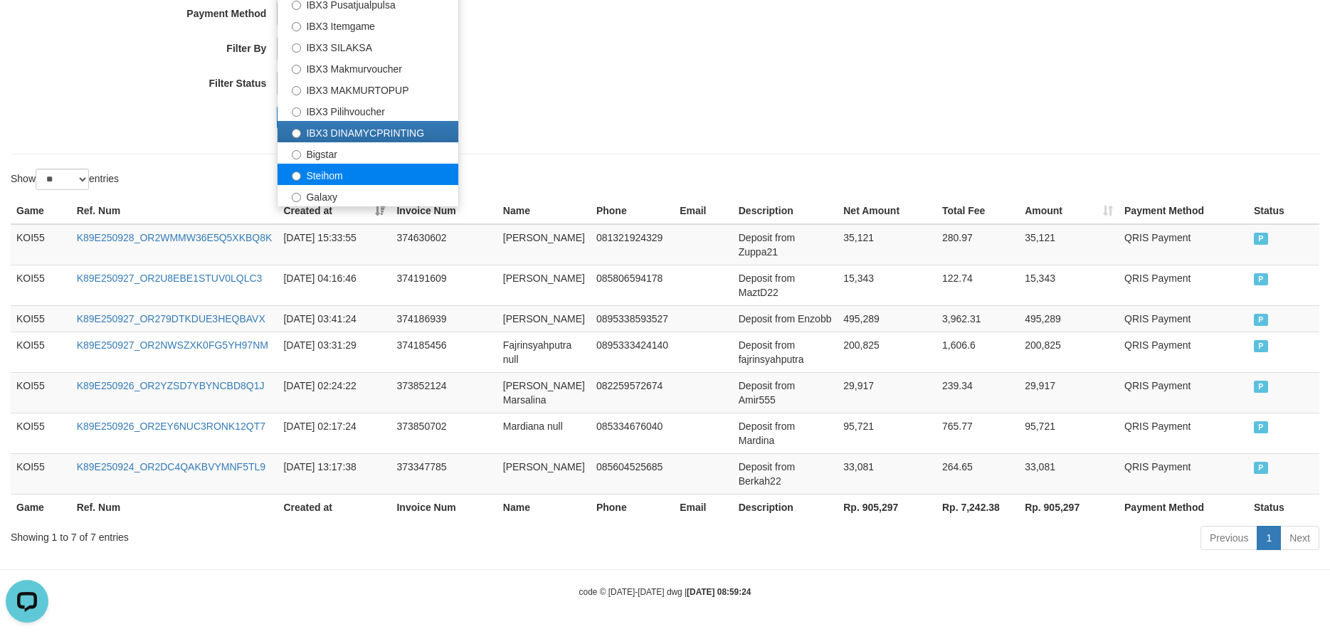
scroll to position [127, 0]
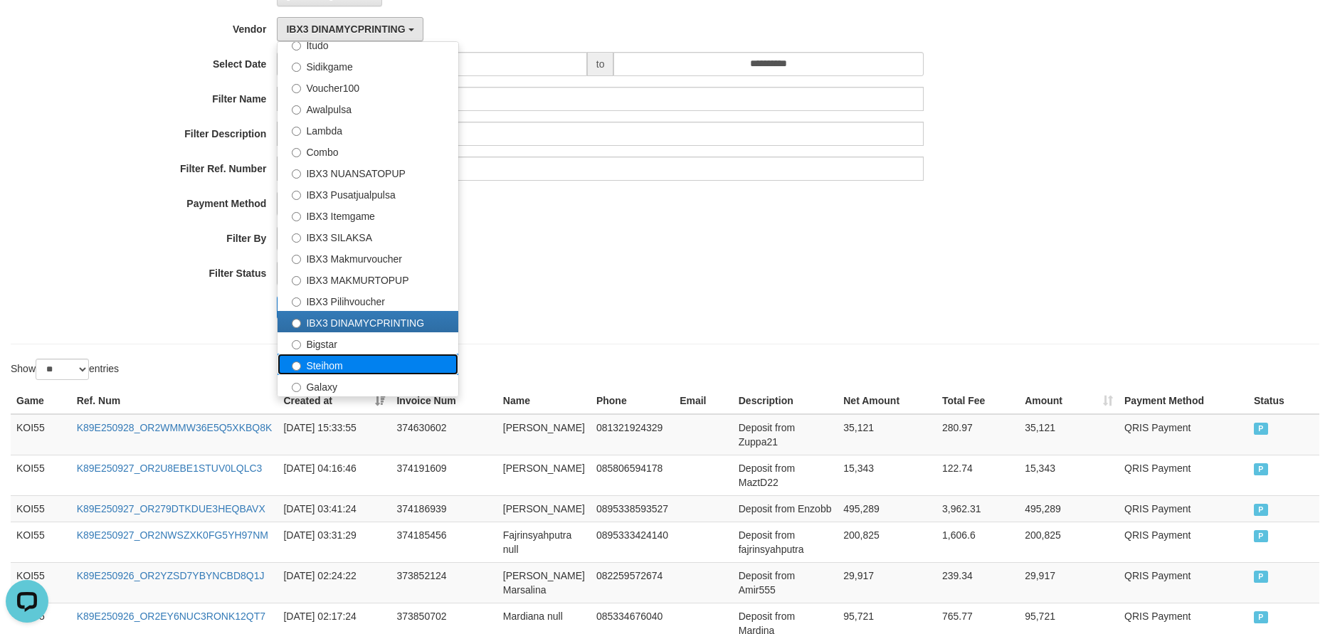
click at [352, 374] on label "Steihom" at bounding box center [368, 364] width 181 height 21
select select "**********"
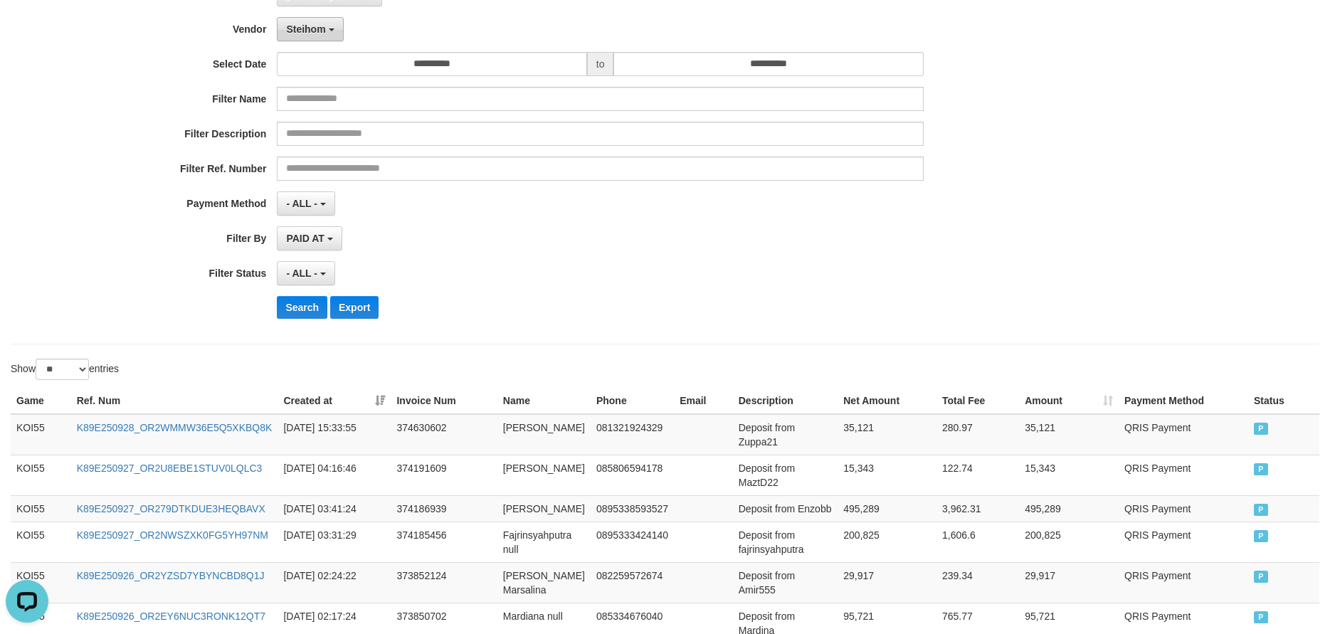
click at [315, 36] on button "Steihom" at bounding box center [310, 29] width 66 height 24
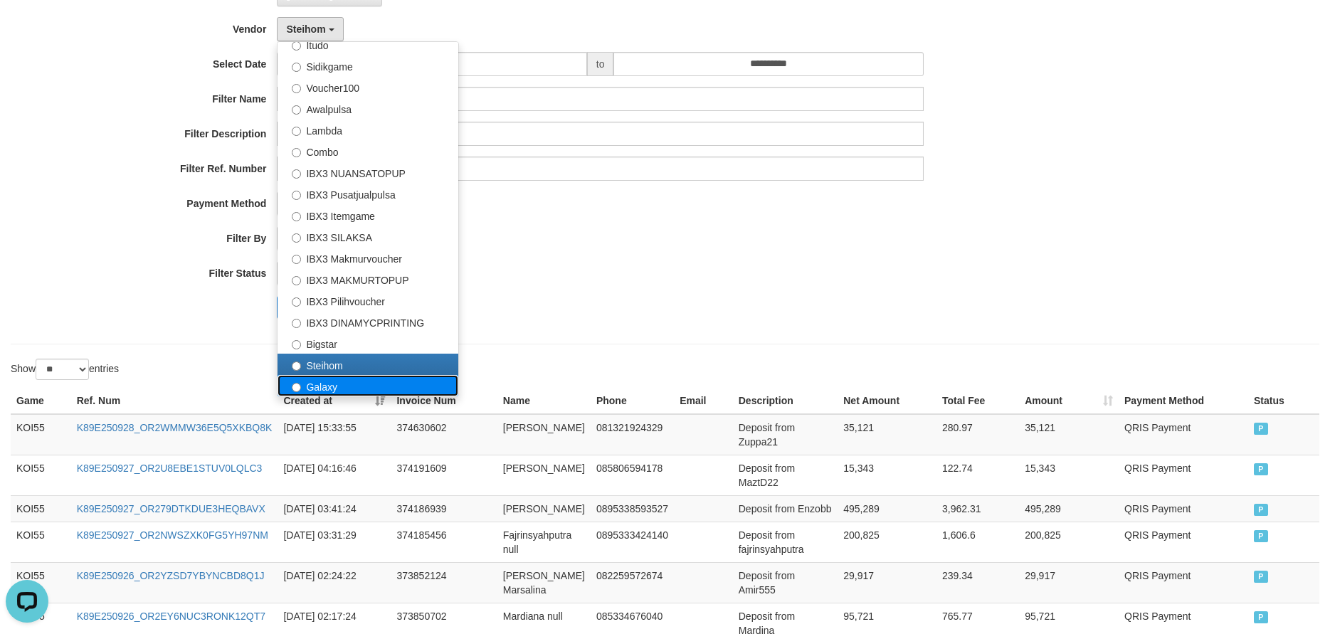
click at [319, 382] on label "Galaxy" at bounding box center [368, 385] width 181 height 21
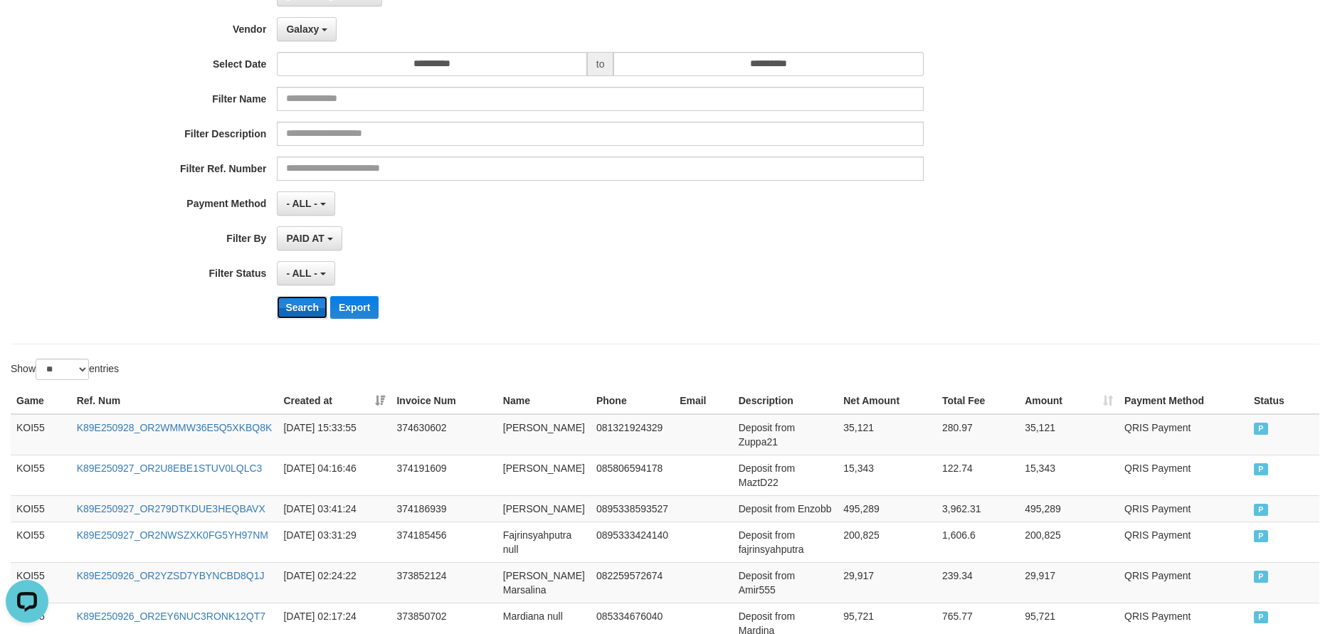
click at [298, 297] on button "Search" at bounding box center [302, 307] width 51 height 23
click at [315, 32] on span "Galaxy" at bounding box center [302, 28] width 33 height 11
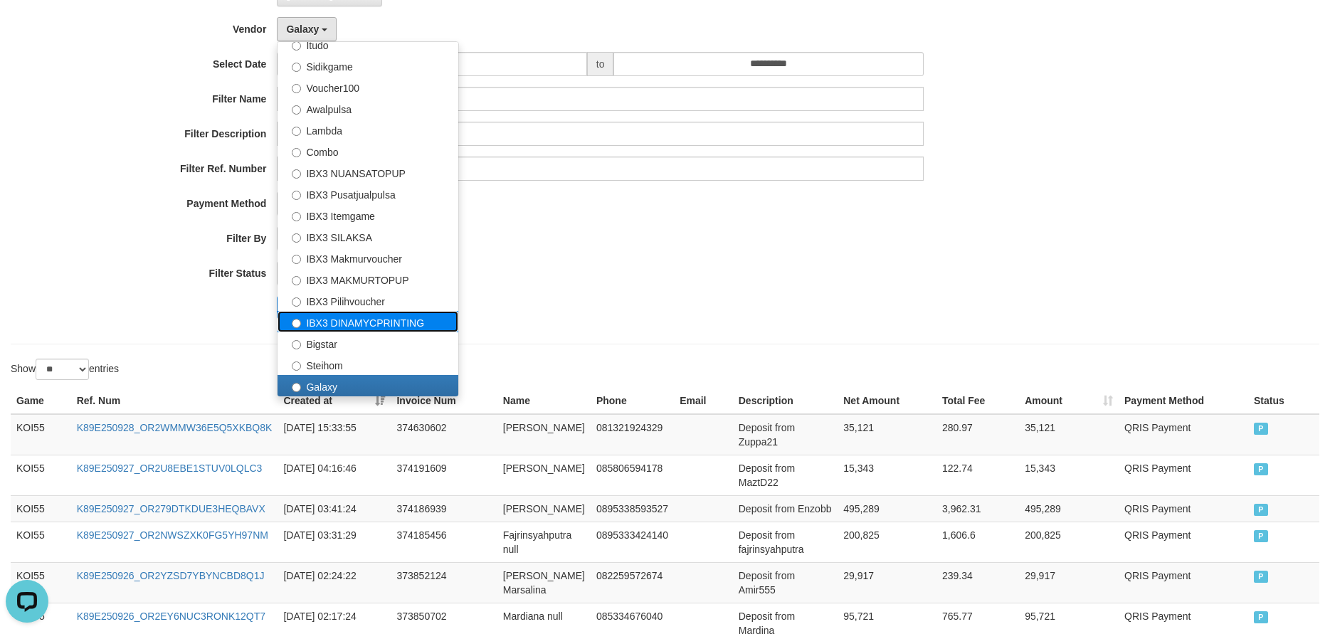
click at [372, 314] on label "IBX3 DINAMYCPRINTING" at bounding box center [368, 321] width 181 height 21
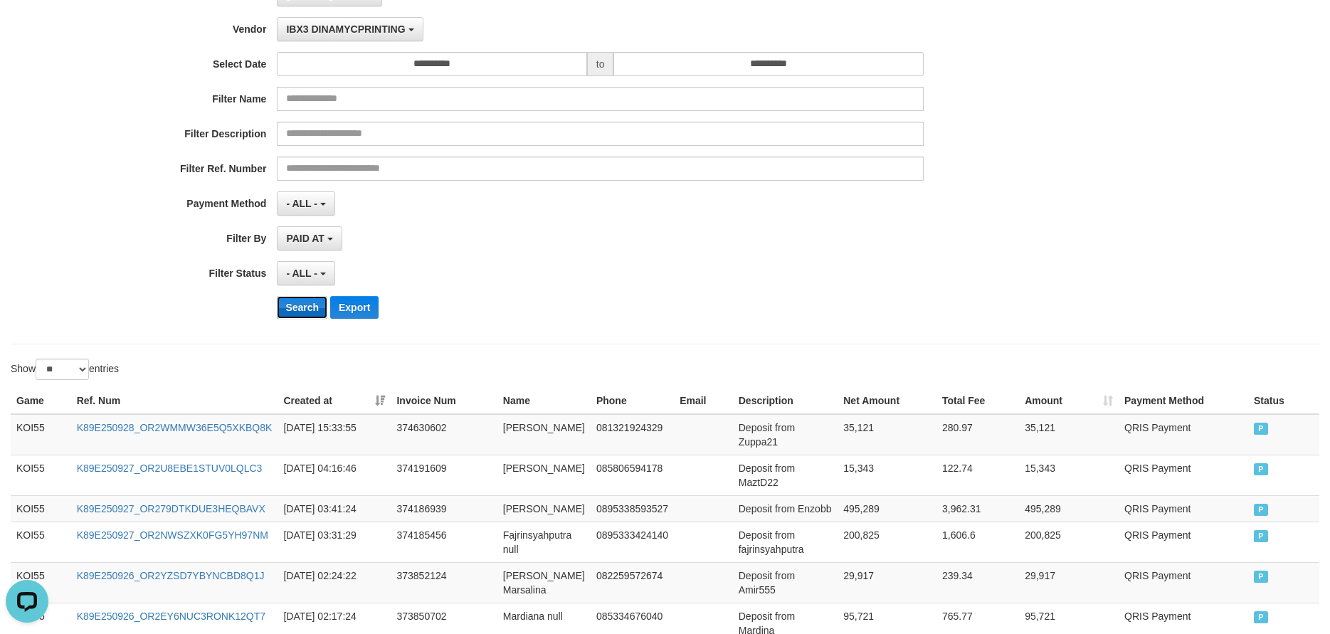
click at [307, 296] on button "Search" at bounding box center [302, 307] width 51 height 23
click at [291, 305] on button "Search" at bounding box center [302, 307] width 51 height 23
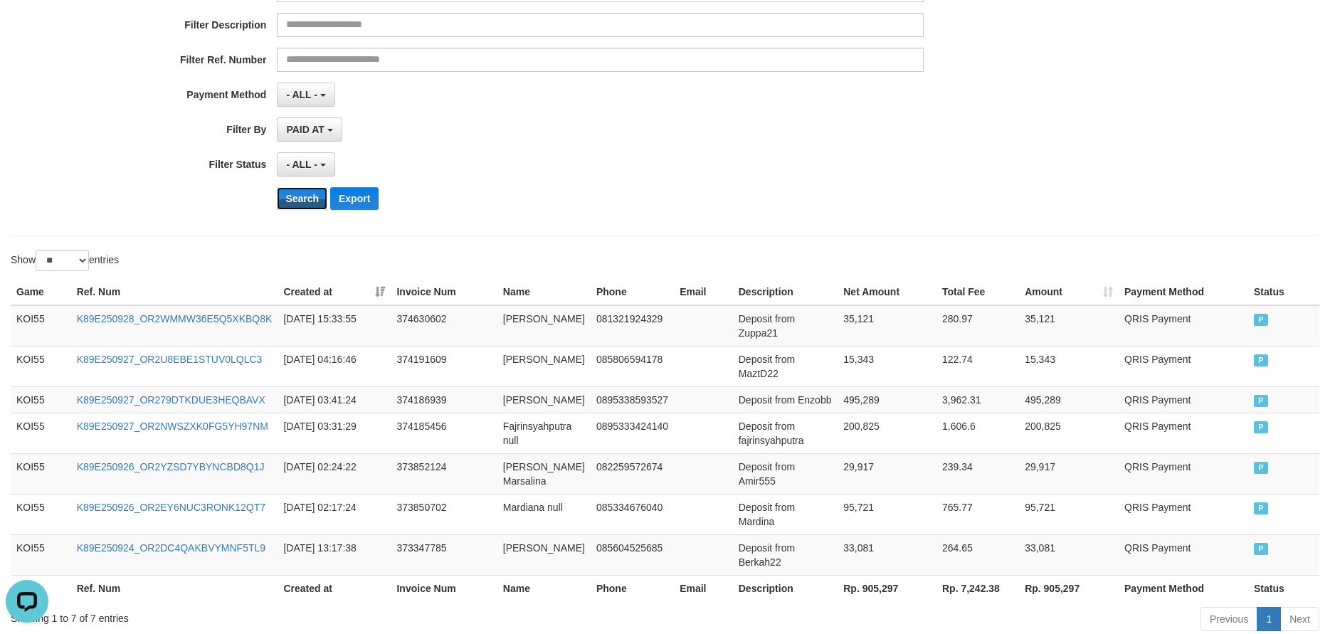
scroll to position [317, 0]
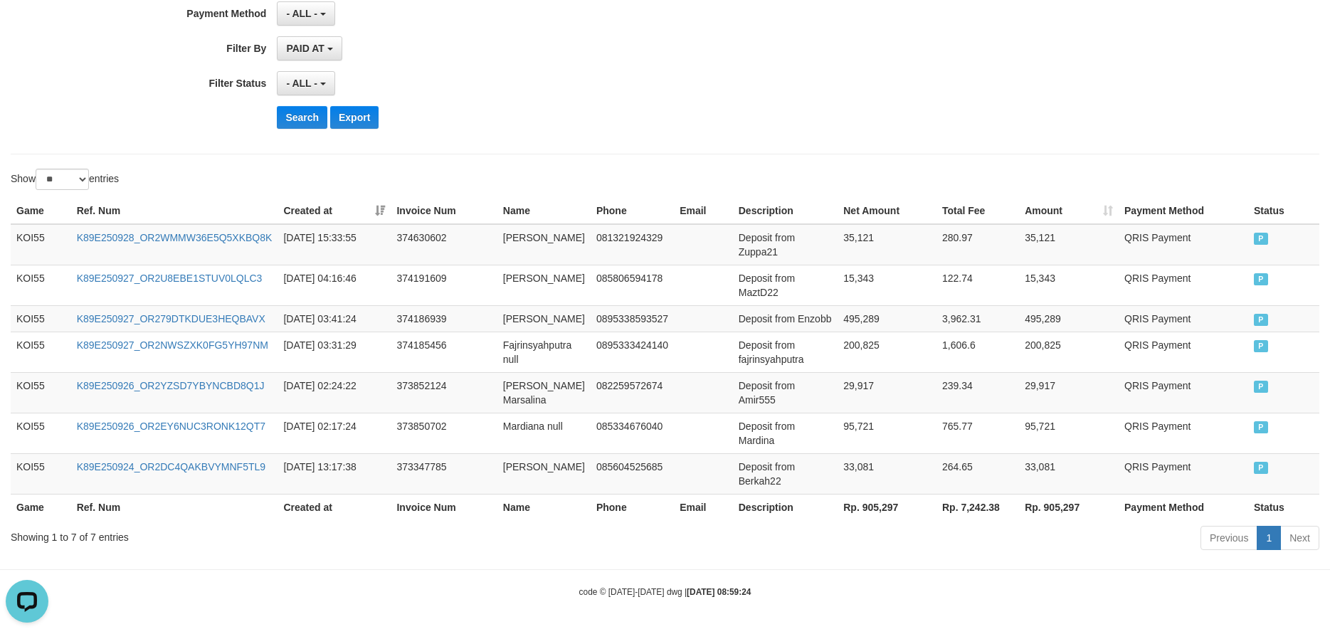
click at [862, 515] on th "Rp. 905,297" at bounding box center [887, 507] width 99 height 26
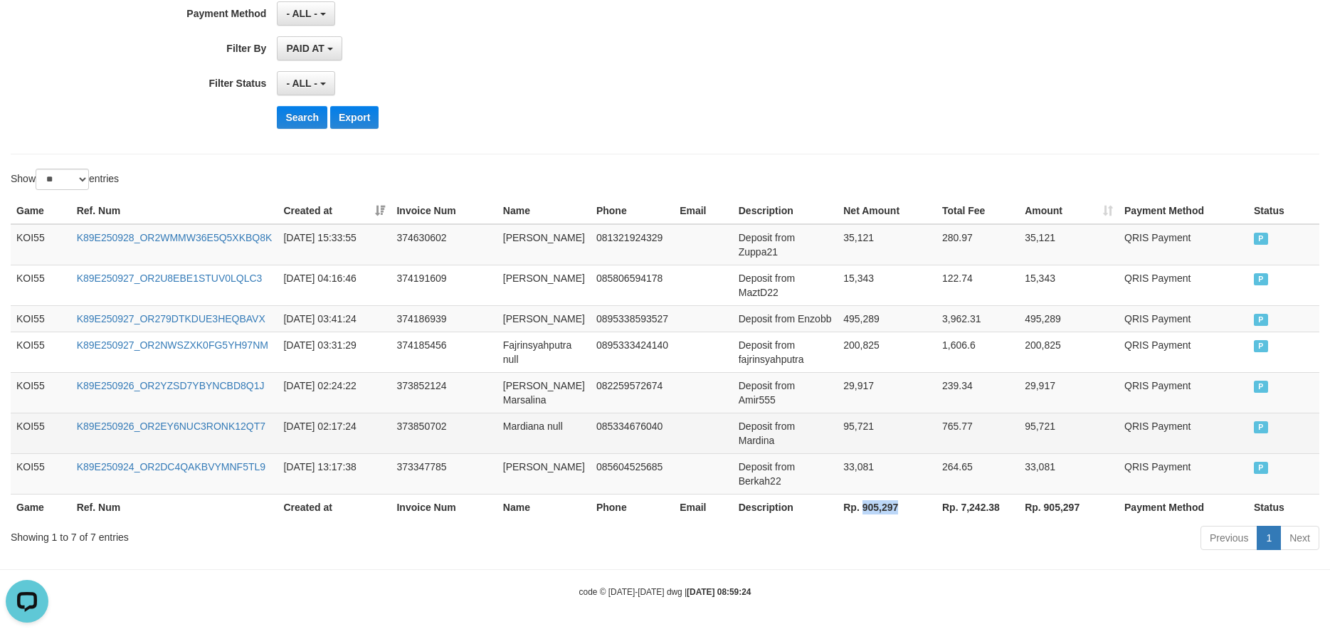
copy th "905,297"
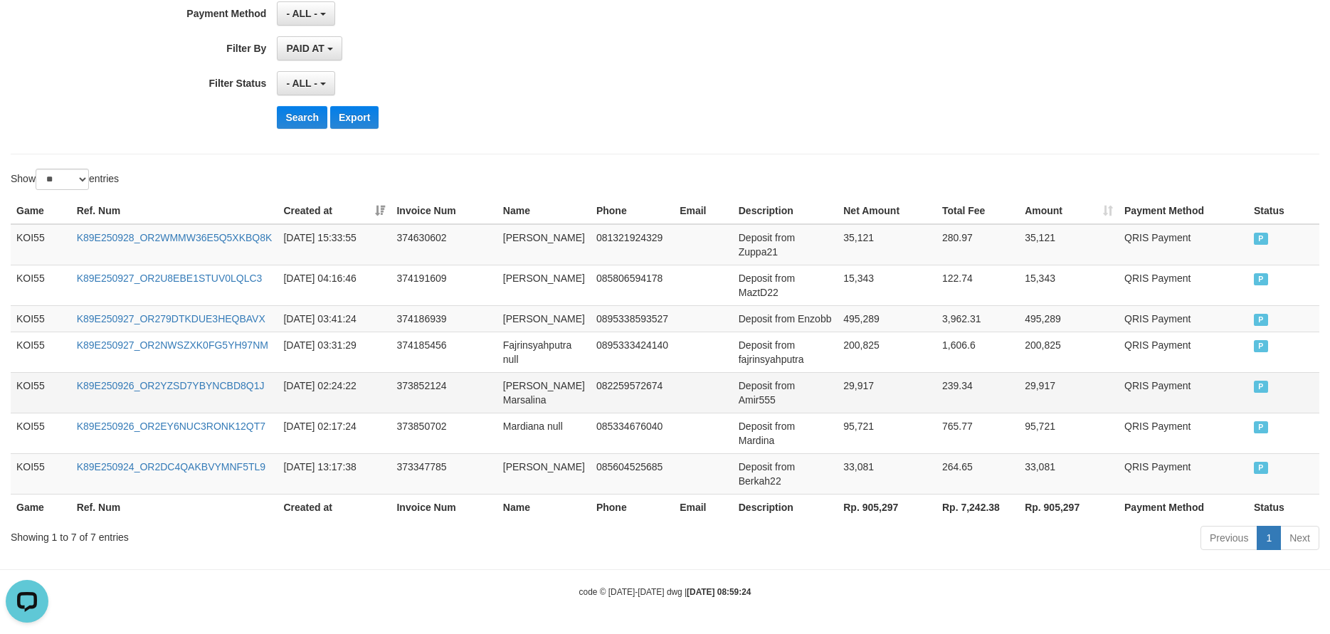
drag, startPoint x: 705, startPoint y: 382, endPoint x: 696, endPoint y: 382, distance: 8.5
click at [705, 382] on td at bounding box center [703, 392] width 59 height 41
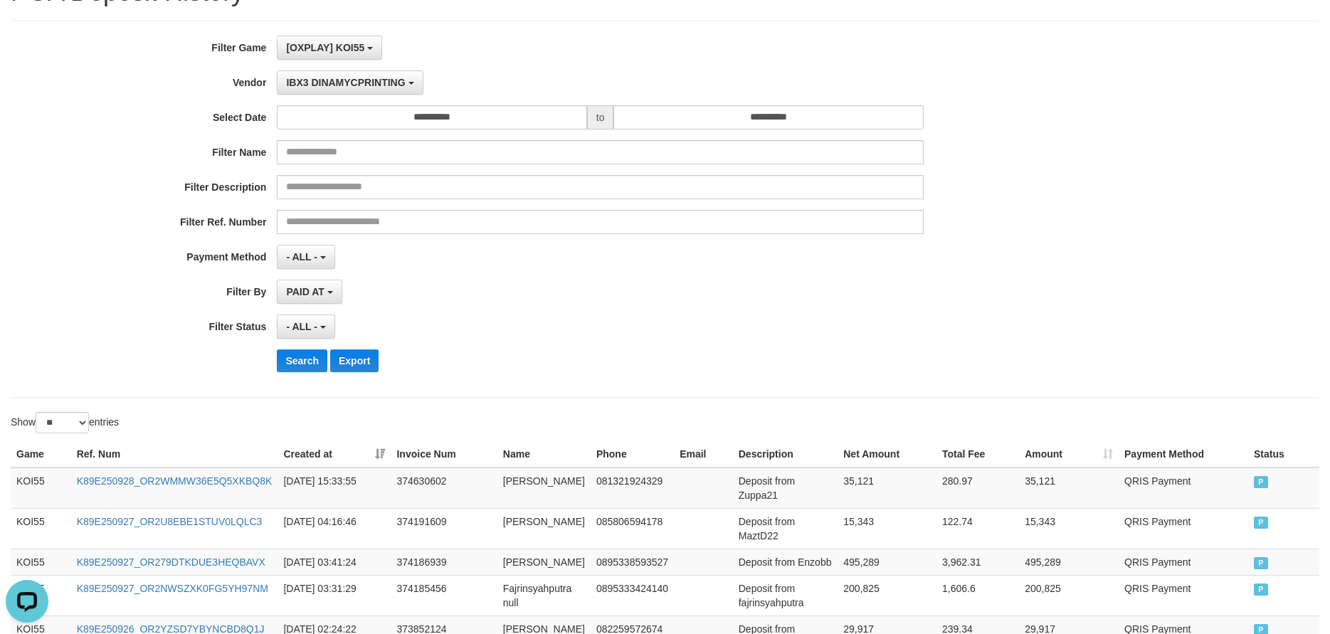
scroll to position [0, 0]
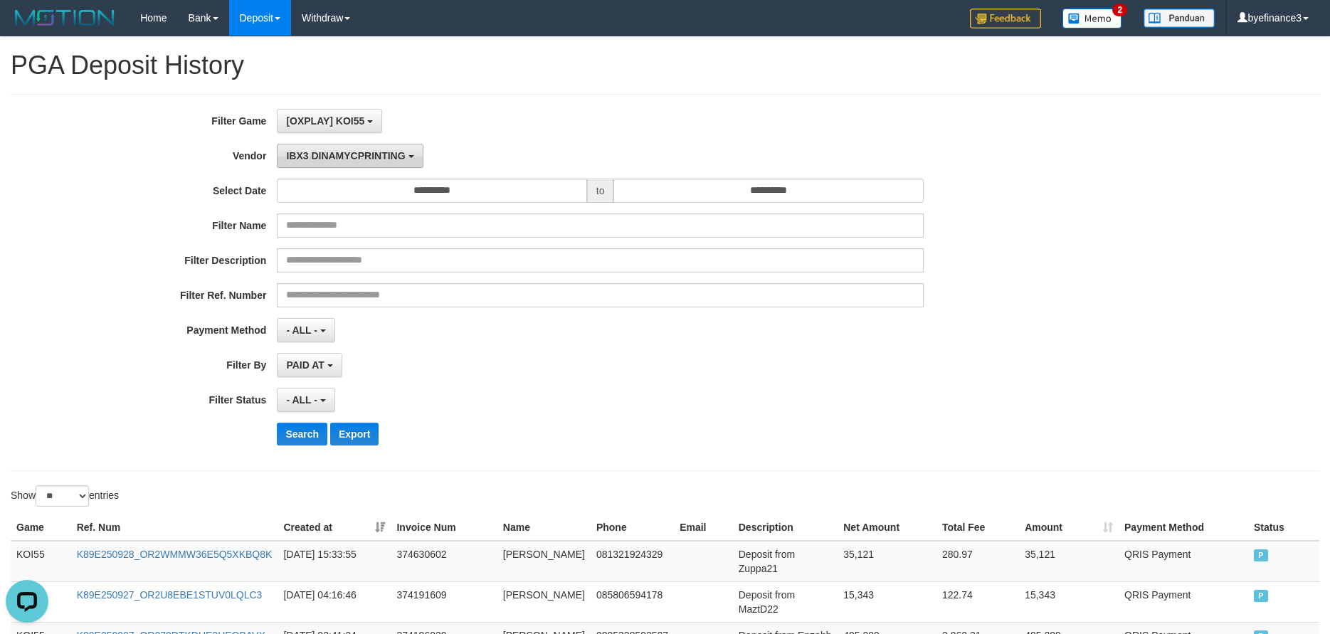
click at [310, 152] on span "IBX3 DINAMYCPRINTING" at bounding box center [345, 155] width 119 height 11
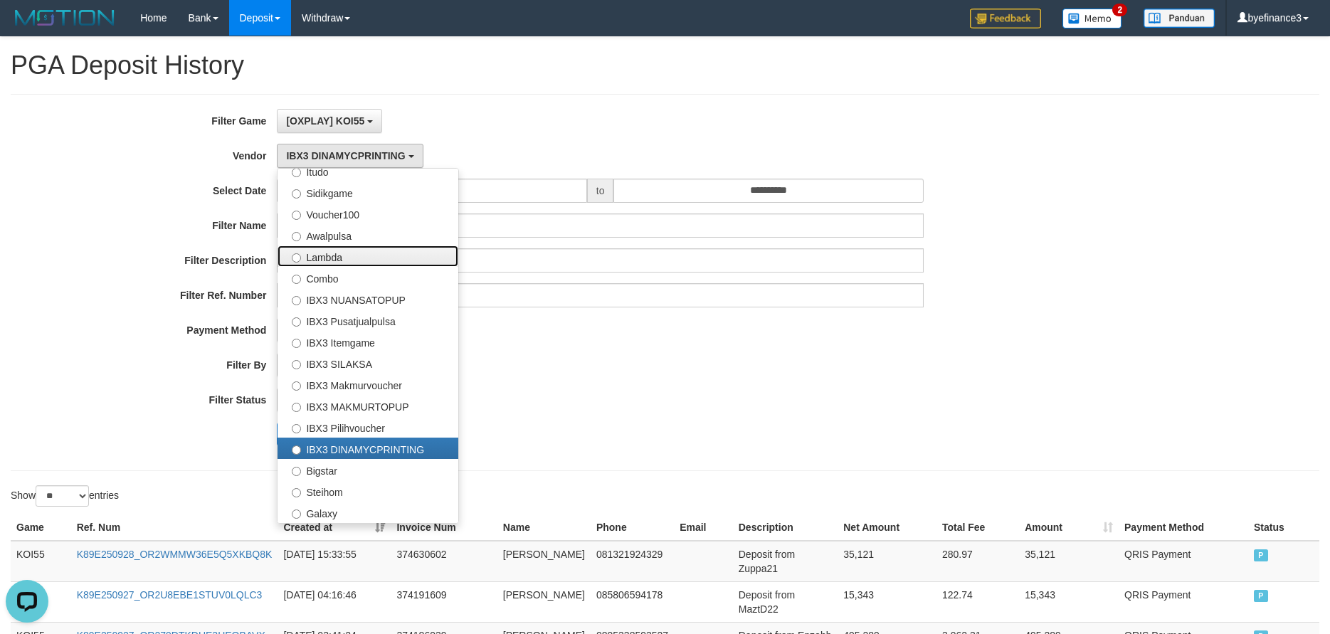
drag, startPoint x: 360, startPoint y: 251, endPoint x: 357, endPoint y: 266, distance: 16.1
click at [360, 251] on label "Lambda" at bounding box center [368, 256] width 181 height 21
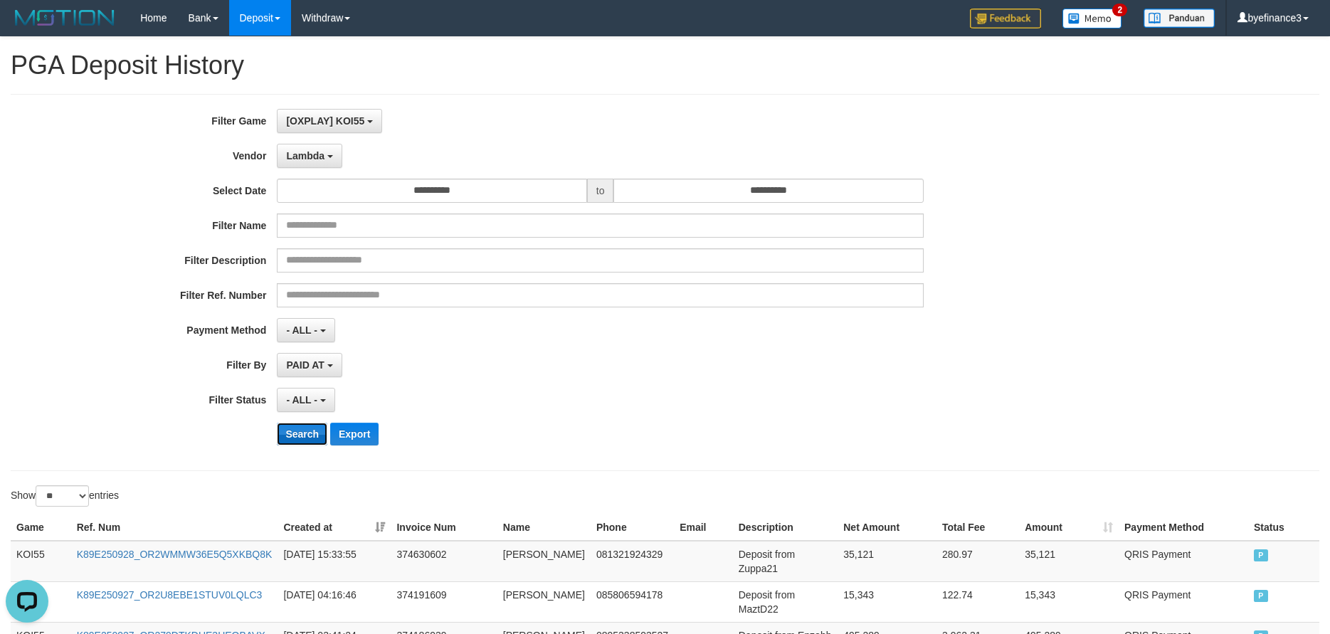
click at [305, 431] on button "Search" at bounding box center [302, 434] width 51 height 23
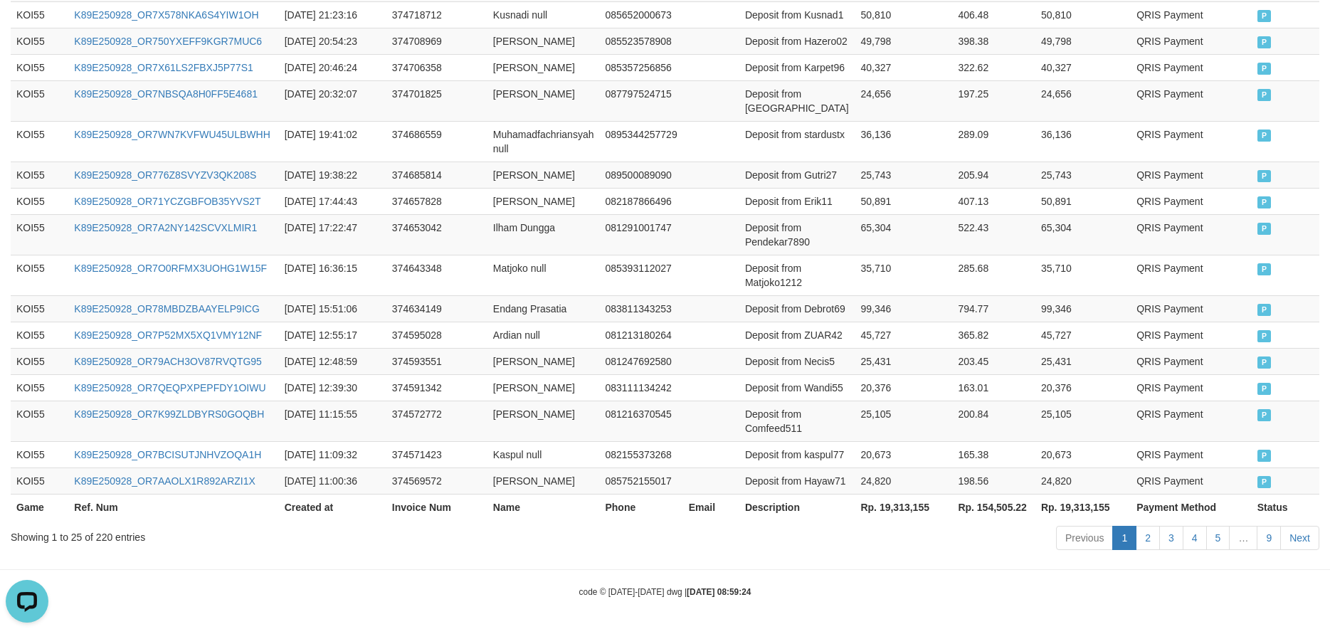
scroll to position [1033, 0]
click at [886, 518] on th "Rp. 19,313,155" at bounding box center [904, 507] width 98 height 26
drag, startPoint x: 886, startPoint y: 518, endPoint x: 843, endPoint y: 517, distance: 43.4
click at [887, 517] on th "Rp. 19,313,155" at bounding box center [904, 507] width 98 height 26
copy th "19,313,155"
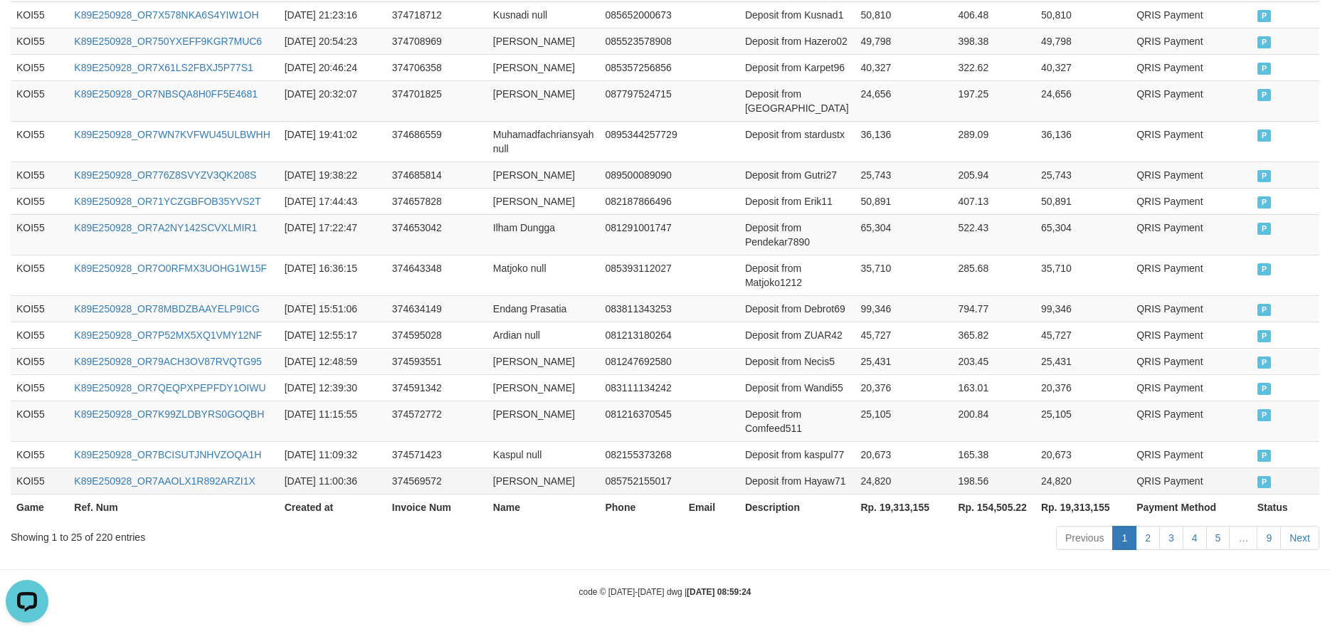
click at [564, 480] on td "[PERSON_NAME]" at bounding box center [544, 481] width 112 height 26
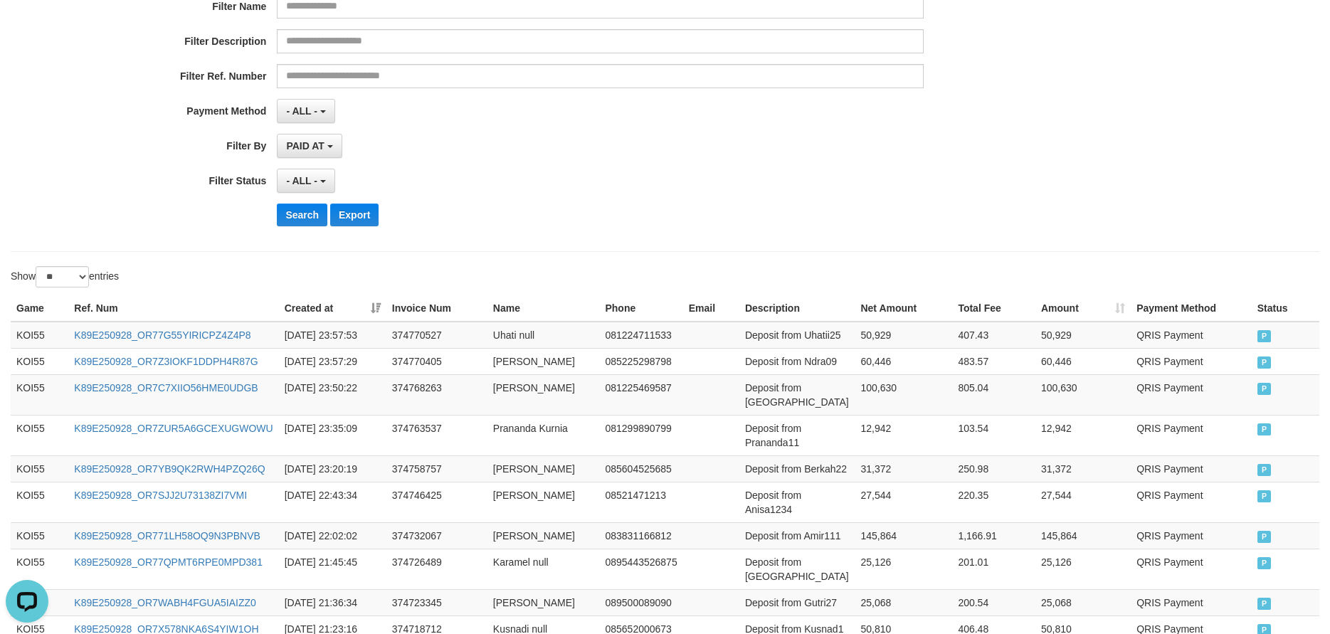
scroll to position [0, 0]
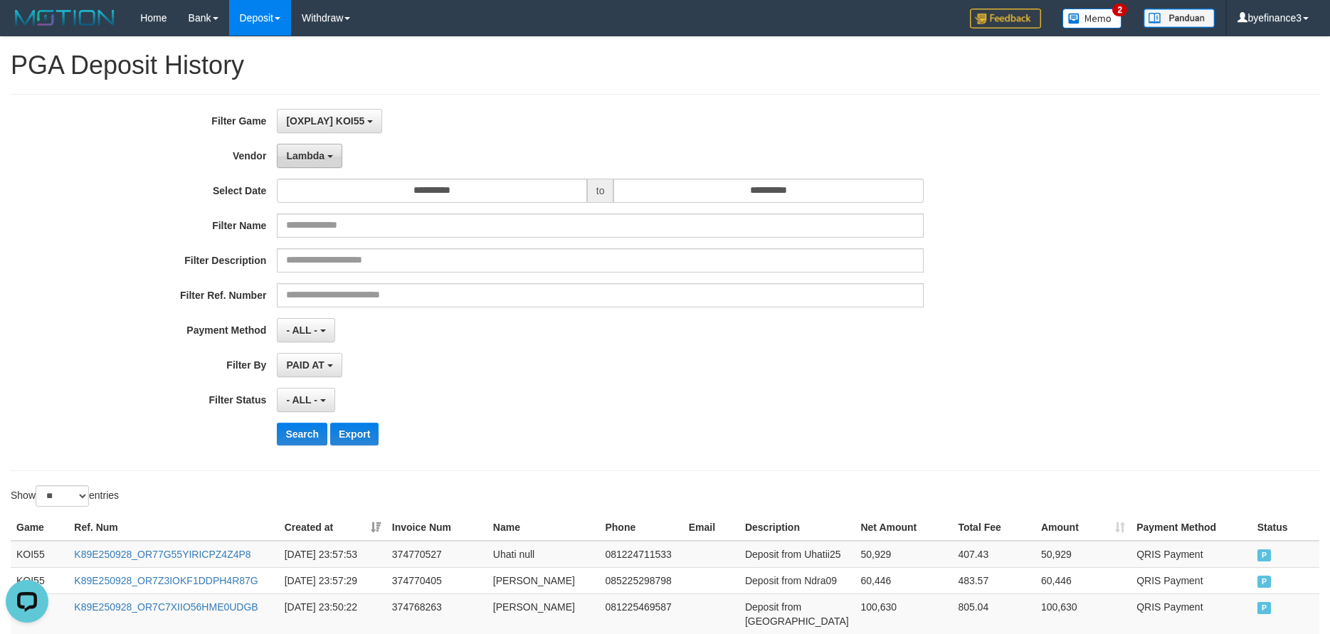
click at [303, 164] on button "Lambda" at bounding box center [309, 156] width 65 height 24
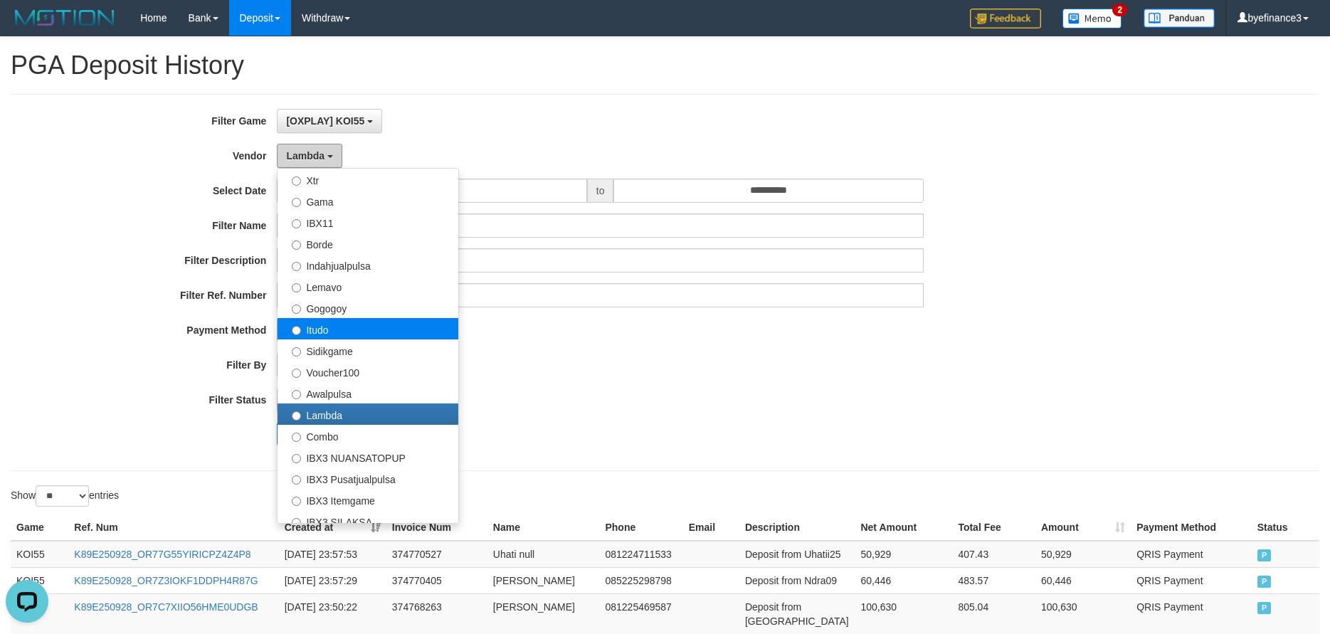
scroll to position [320, 0]
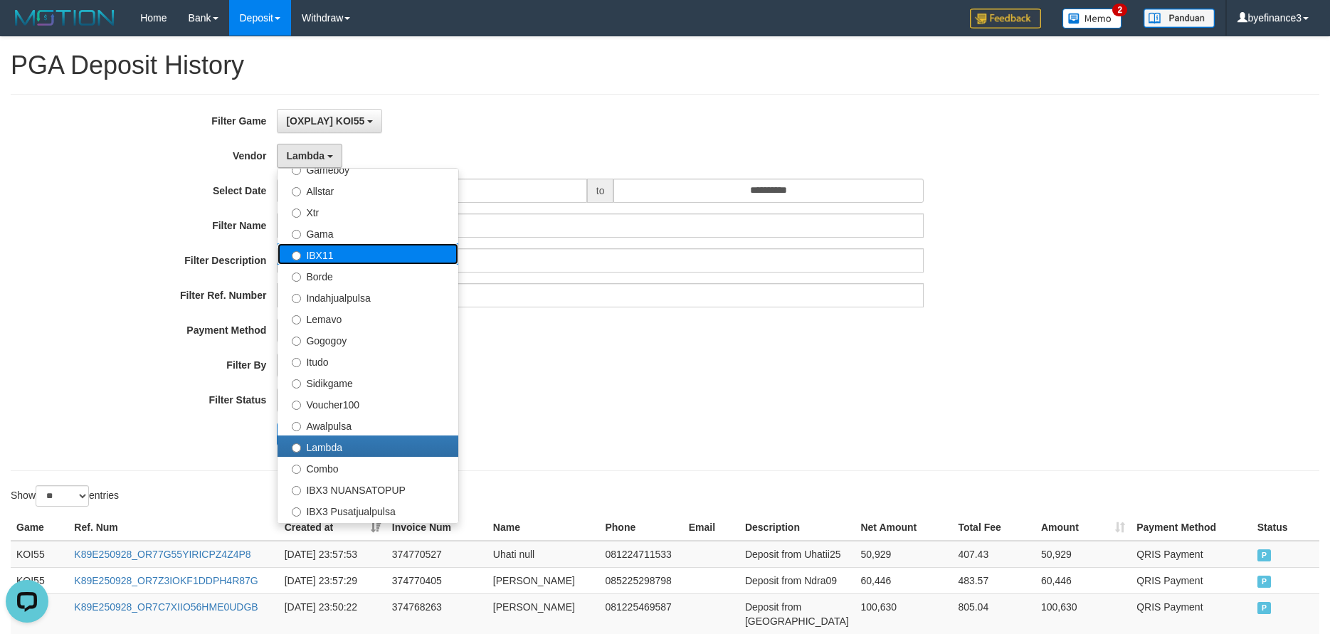
click at [364, 251] on label "IBX11" at bounding box center [368, 253] width 181 height 21
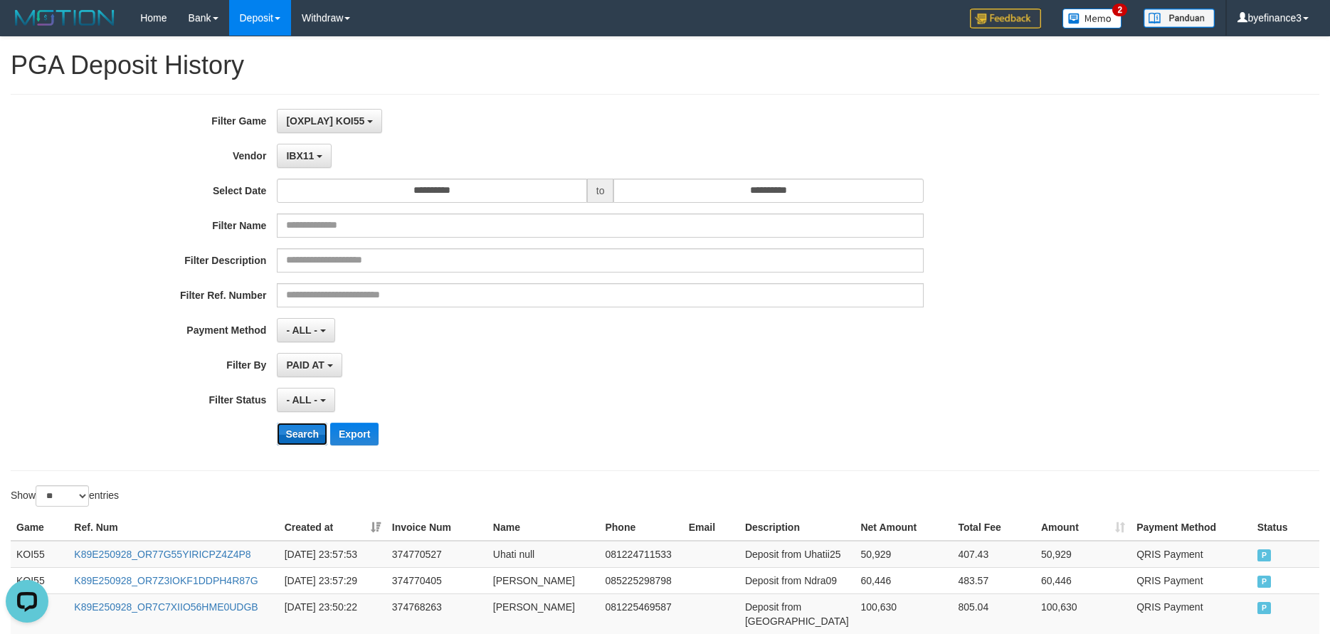
click at [311, 432] on button "Search" at bounding box center [302, 434] width 51 height 23
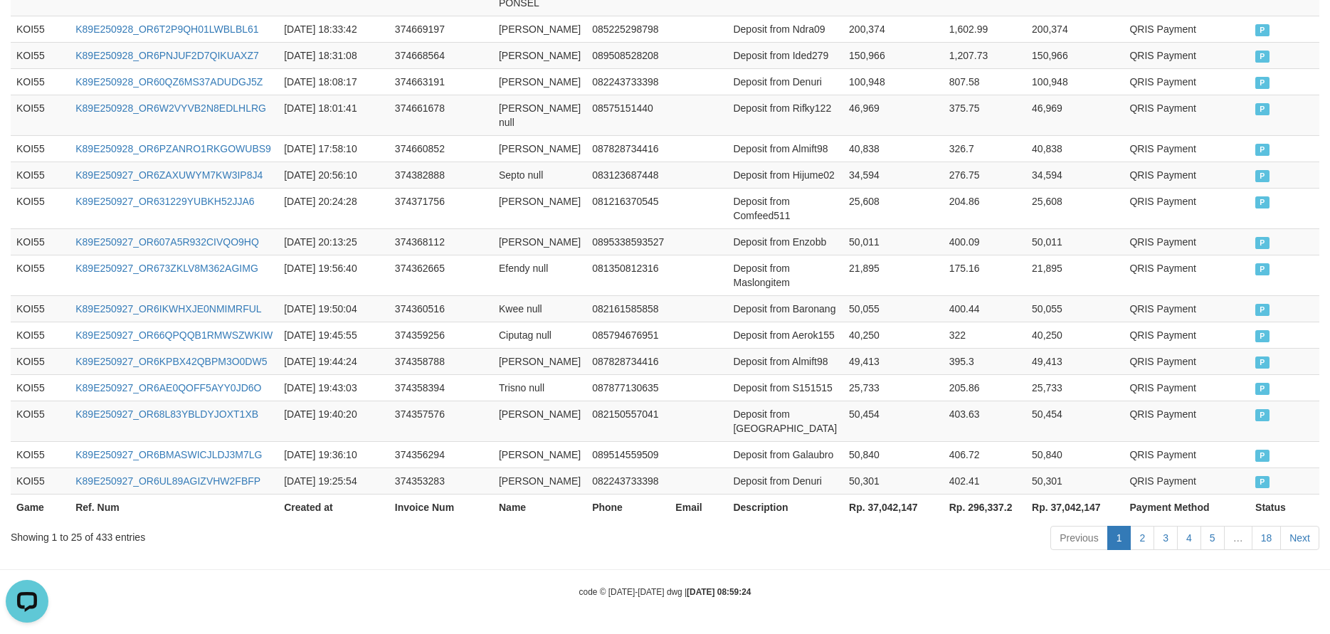
scroll to position [1033, 0]
click at [862, 513] on th "Rp. 37,042,147" at bounding box center [894, 507] width 100 height 26
copy th "37,042,147"
click at [654, 397] on td "087877130635" at bounding box center [628, 387] width 83 height 26
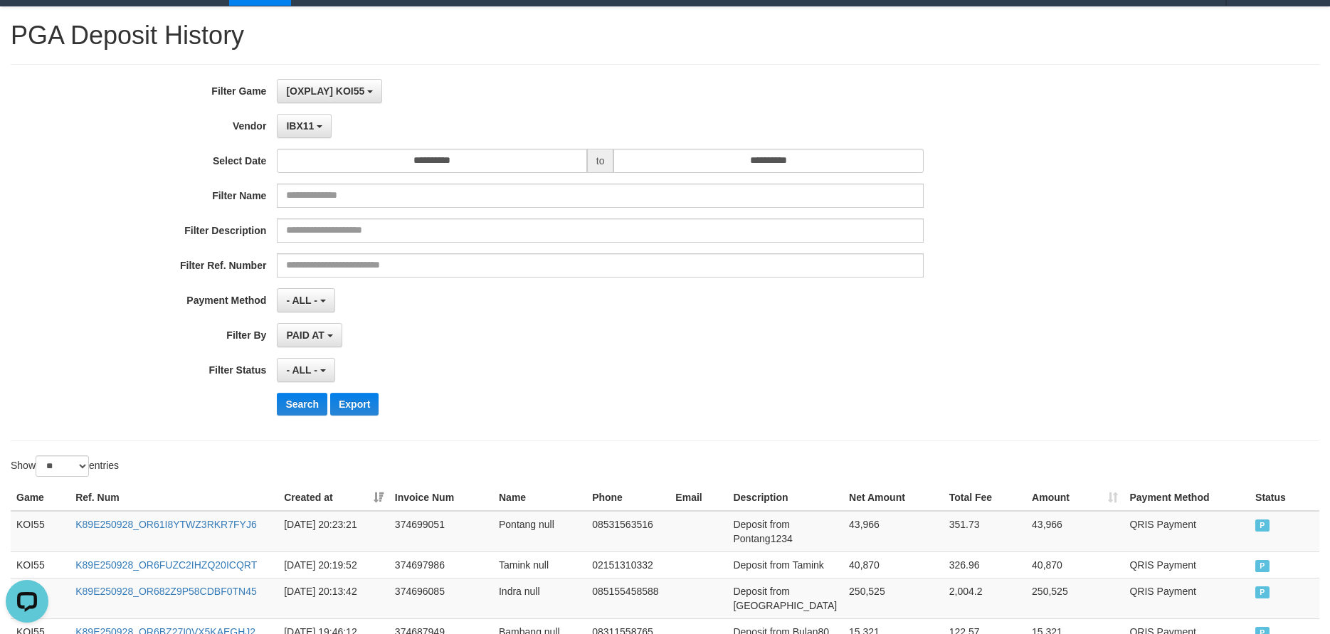
scroll to position [0, 0]
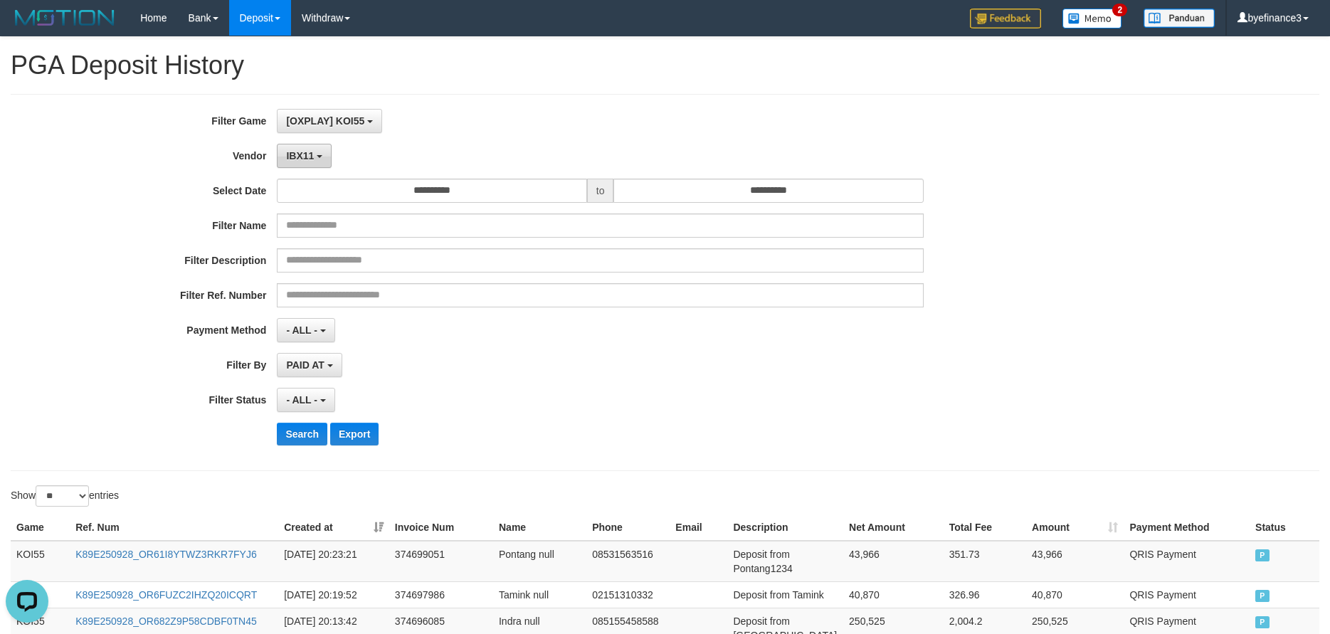
click at [319, 152] on button "IBX11" at bounding box center [304, 156] width 55 height 24
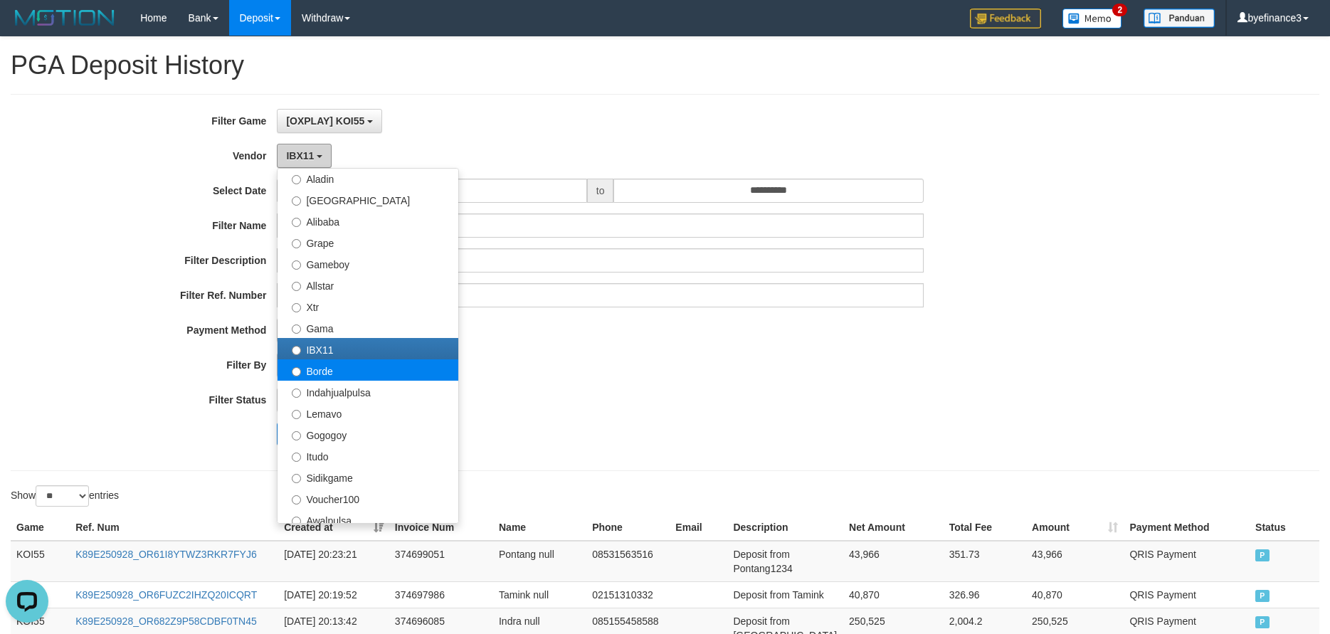
scroll to position [130, 0]
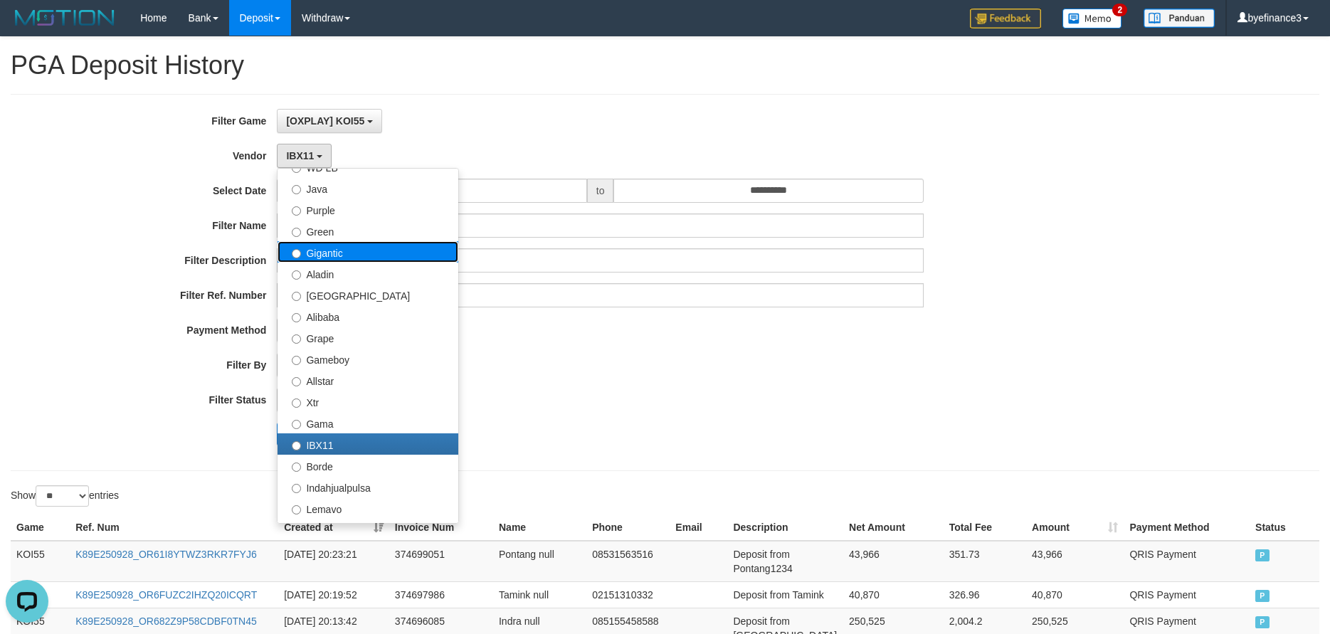
click at [328, 247] on label "Gigantic" at bounding box center [368, 251] width 181 height 21
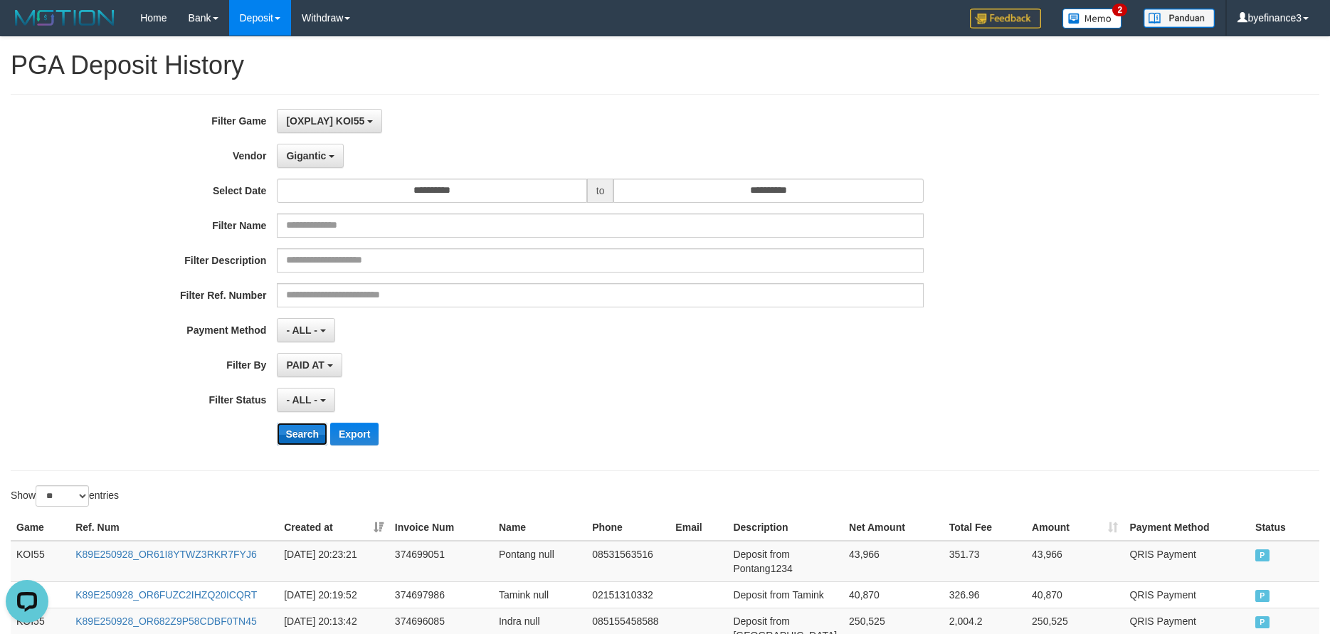
click at [307, 424] on button "Search" at bounding box center [302, 434] width 51 height 23
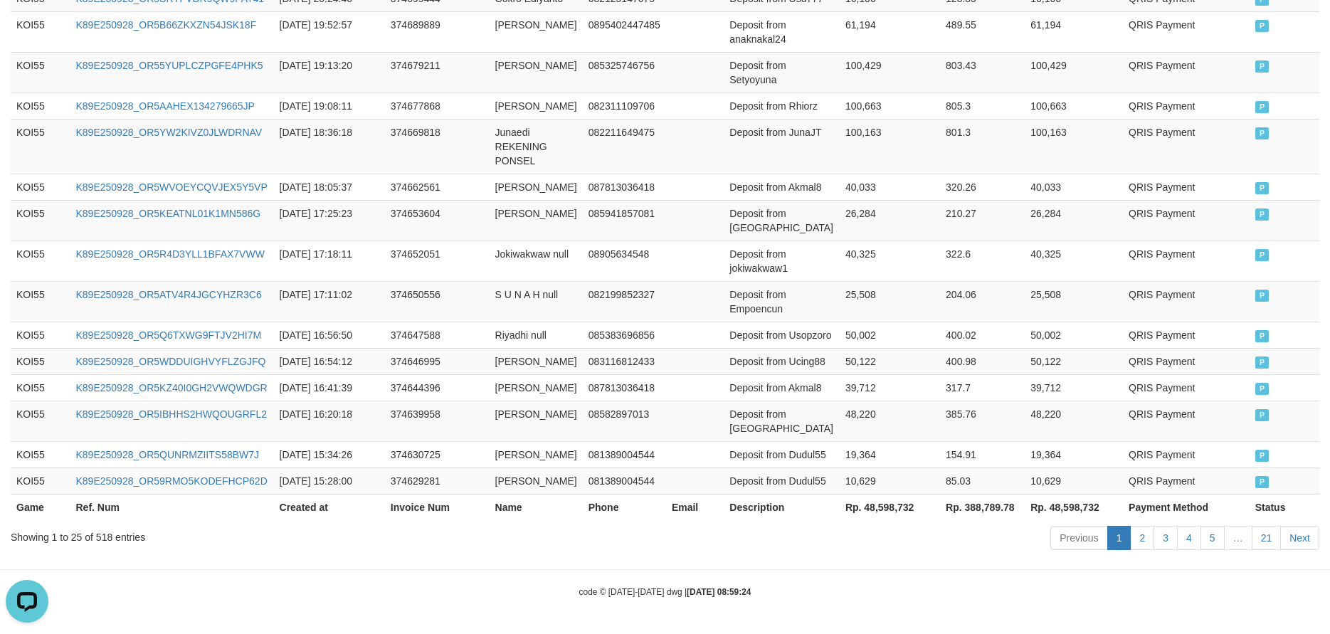
scroll to position [1033, 0]
click at [873, 510] on th "Rp. 48,598,732" at bounding box center [890, 507] width 100 height 26
copy th "48,598,732"
click at [688, 485] on td at bounding box center [695, 481] width 58 height 26
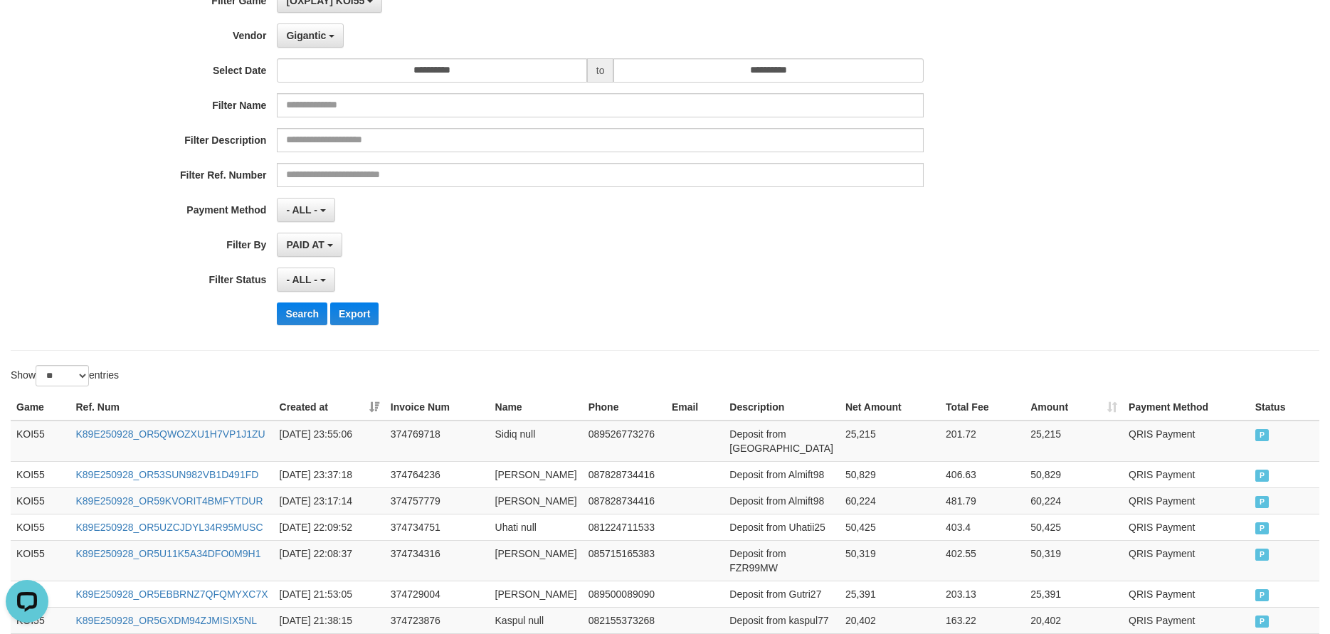
scroll to position [0, 0]
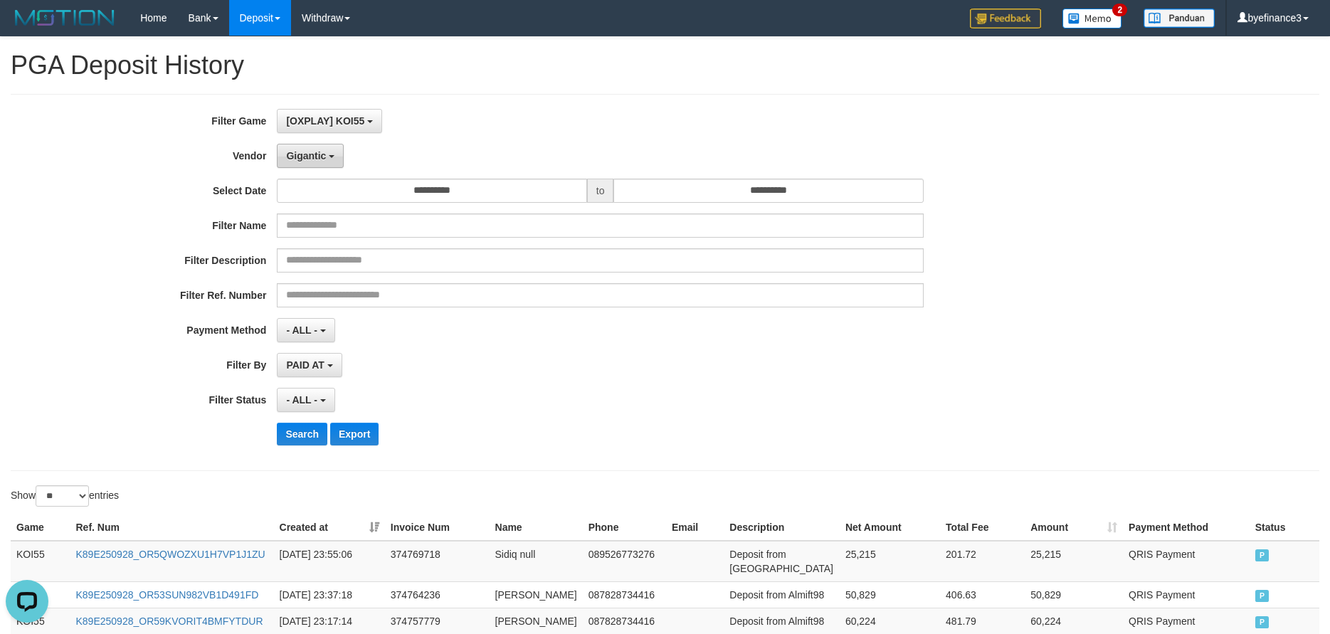
click at [328, 162] on button "Gigantic" at bounding box center [310, 156] width 67 height 24
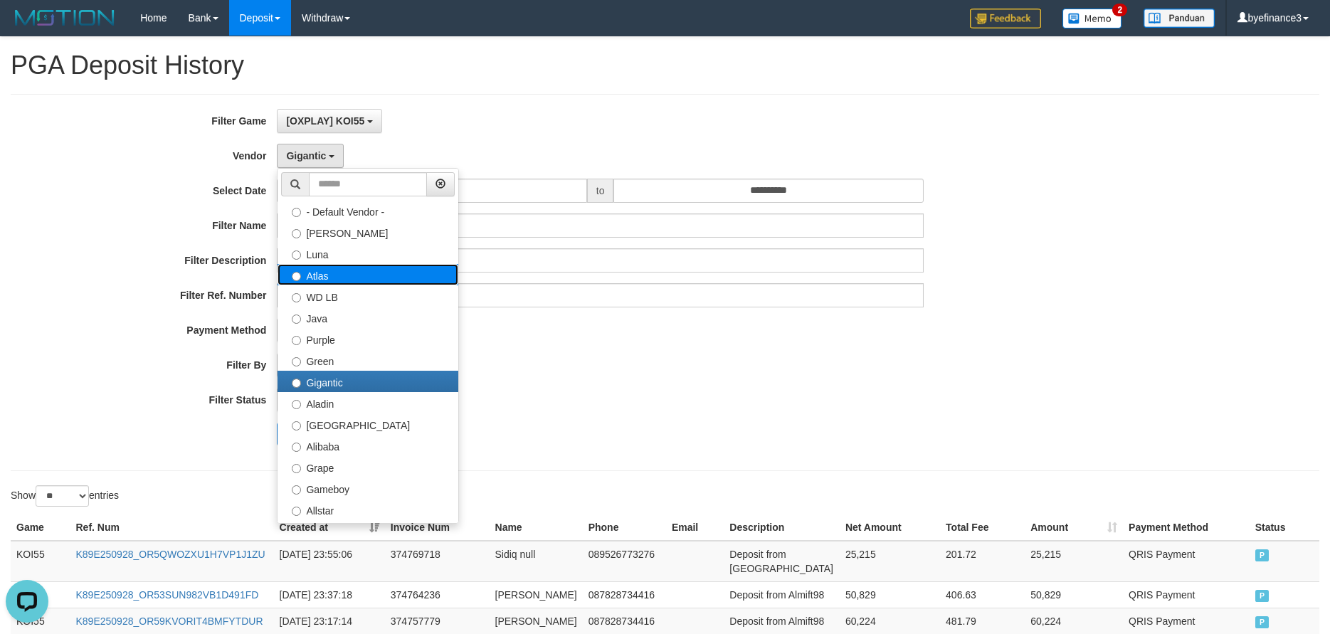
click at [340, 278] on label "Atlas" at bounding box center [368, 274] width 181 height 21
select select "**********"
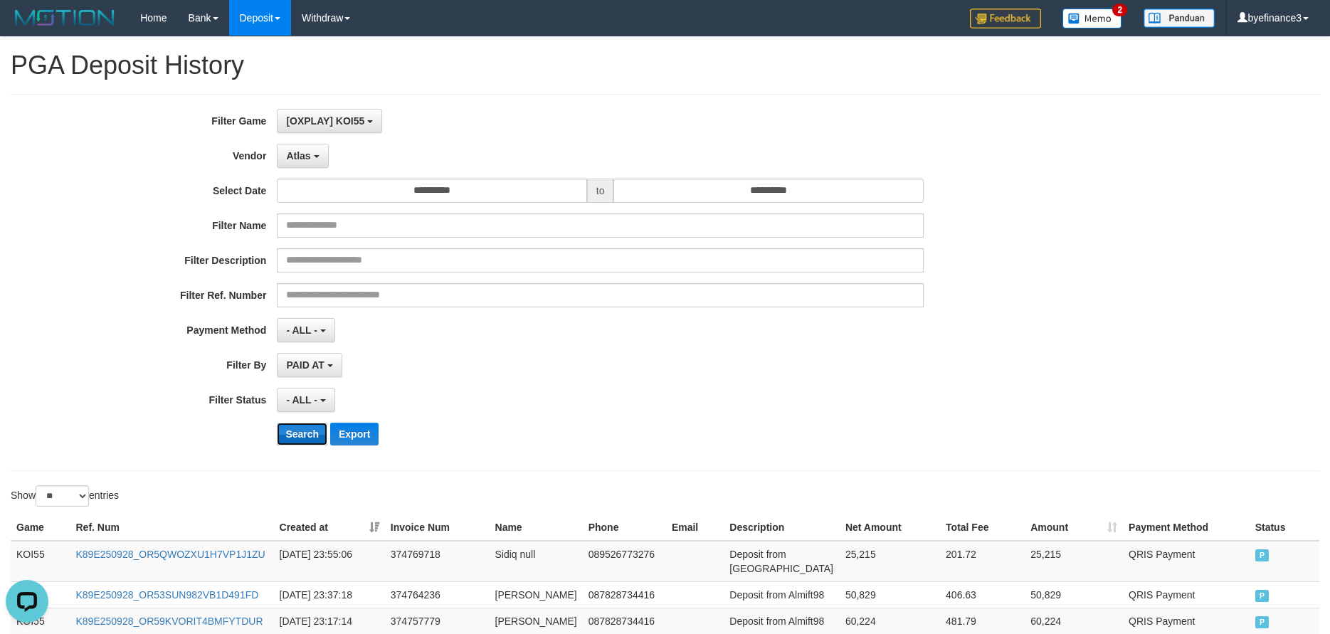
click at [310, 436] on button "Search" at bounding box center [302, 434] width 51 height 23
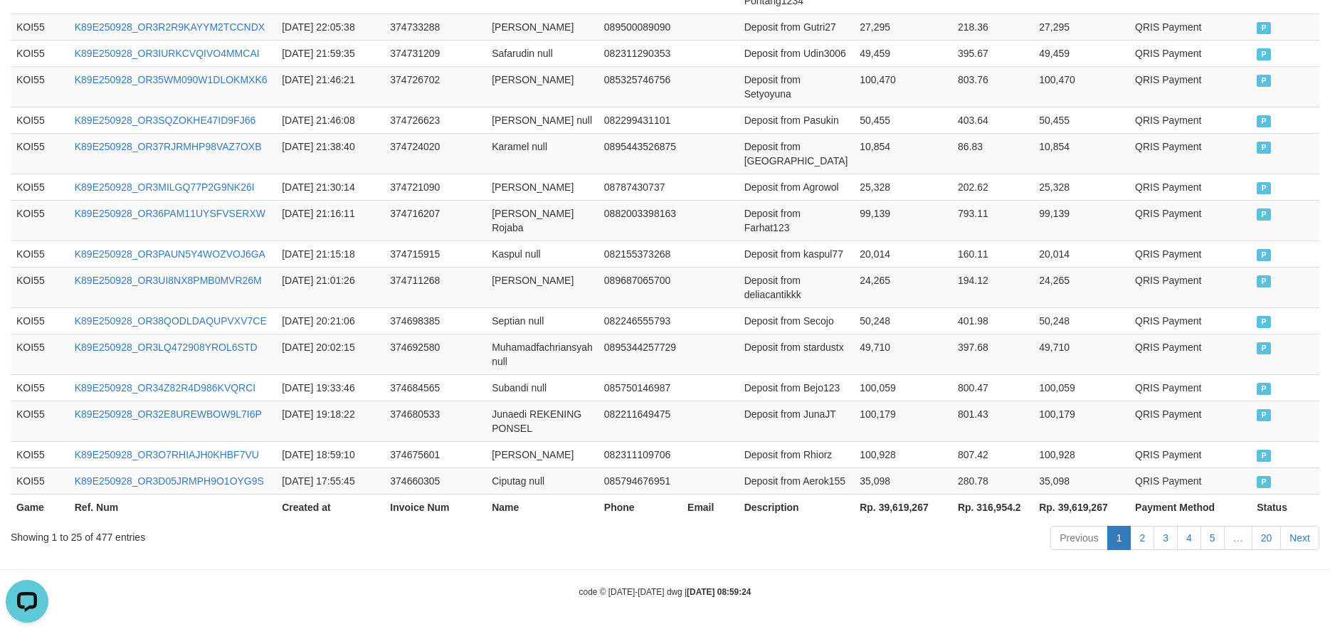
scroll to position [990, 0]
click at [893, 508] on th "Rp. 39,619,267" at bounding box center [903, 507] width 98 height 26
copy th "39,619,267"
